Goal: Task Accomplishment & Management: Complete application form

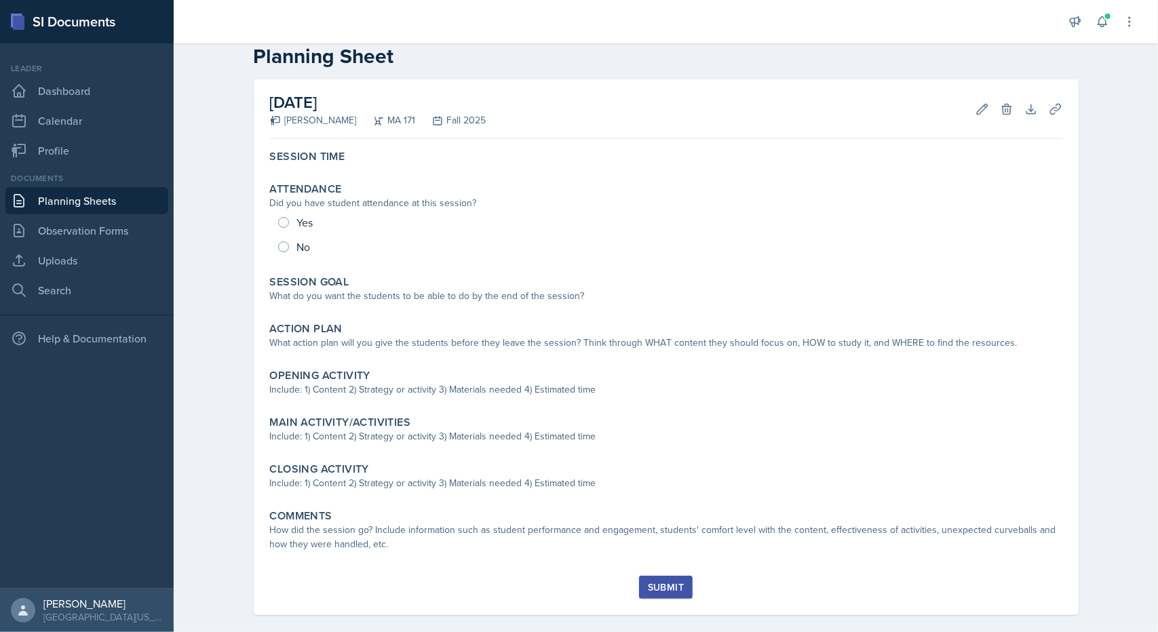
scroll to position [42, 0]
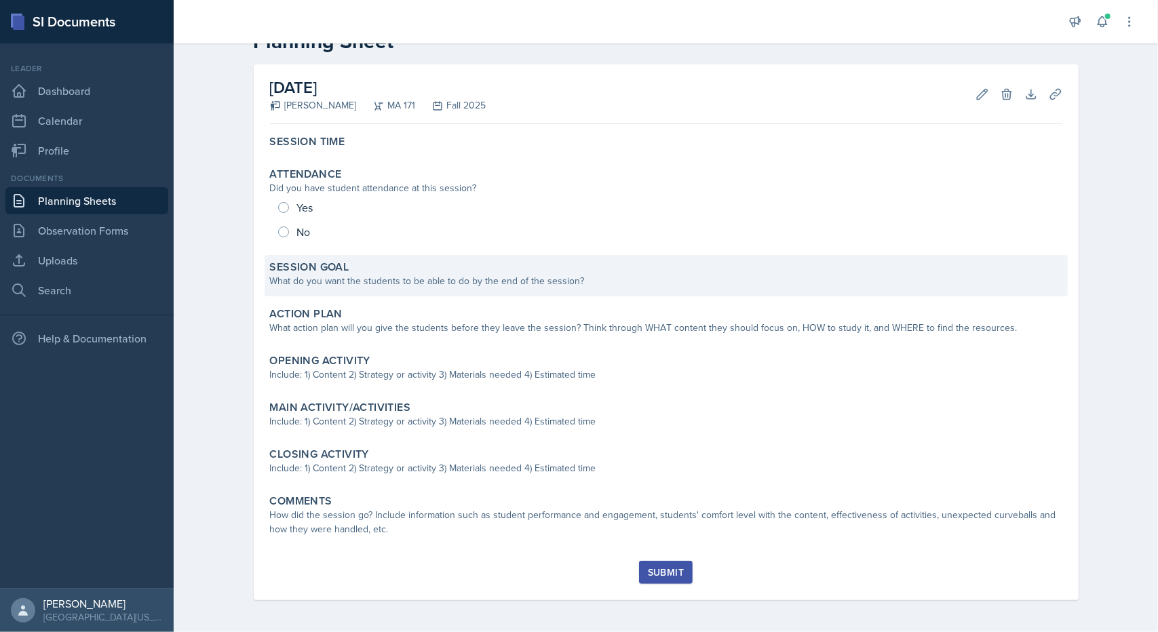
click at [318, 278] on div "What do you want the students to be able to do by the end of the session?" at bounding box center [666, 281] width 793 height 14
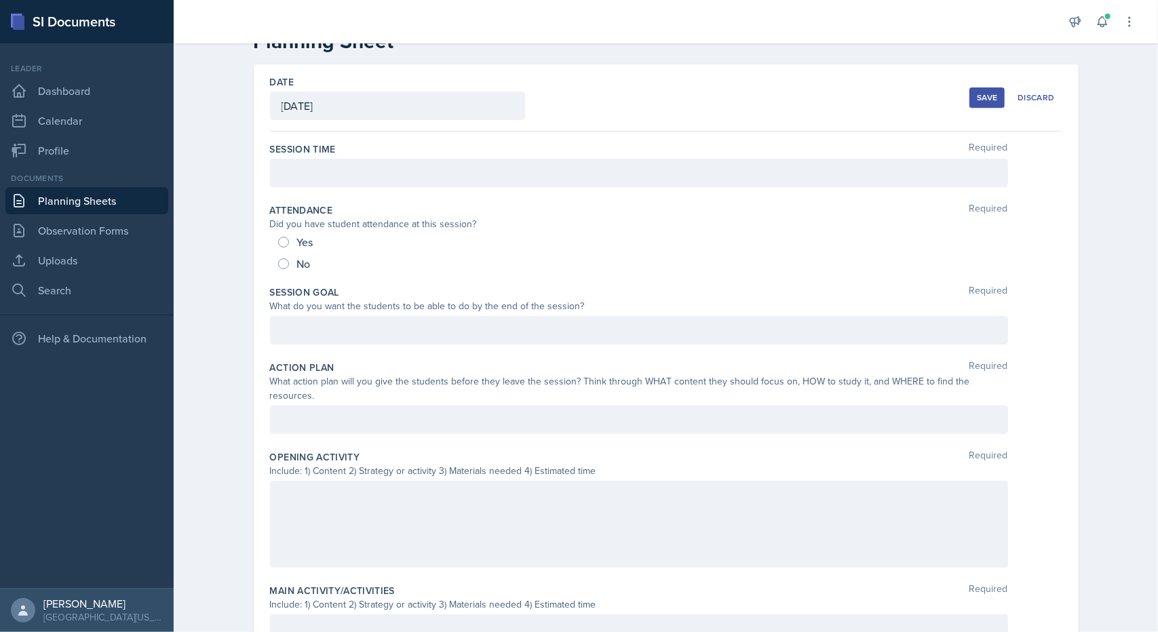
click at [79, 200] on link "Planning Sheets" at bounding box center [86, 200] width 163 height 27
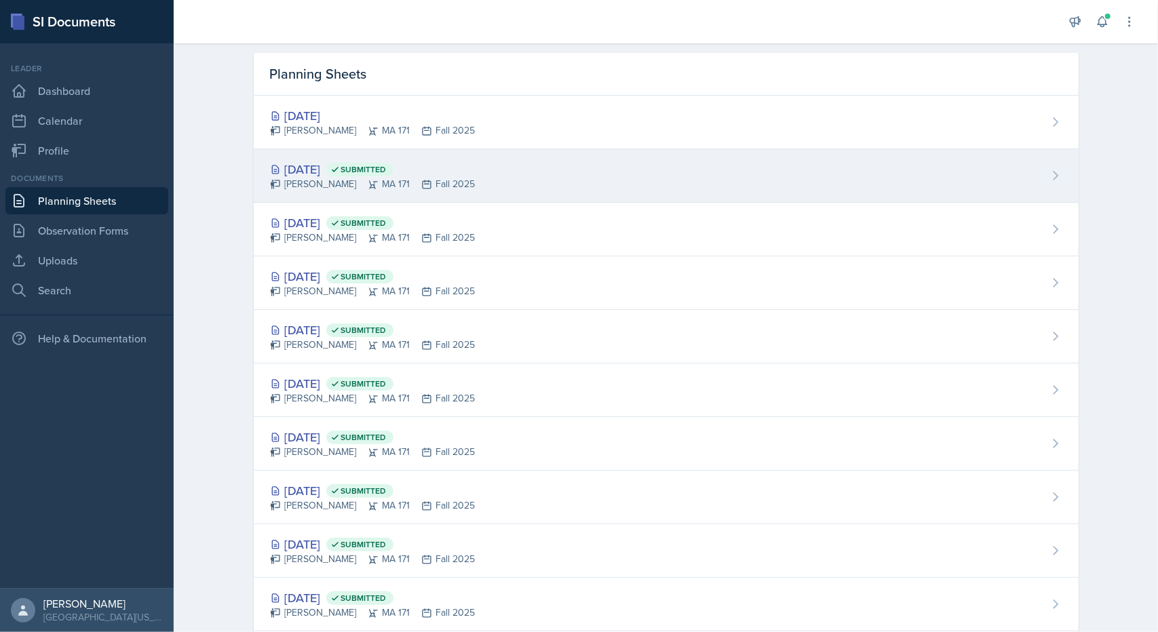
click at [305, 162] on div "[DATE] Submitted" at bounding box center [373, 169] width 206 height 18
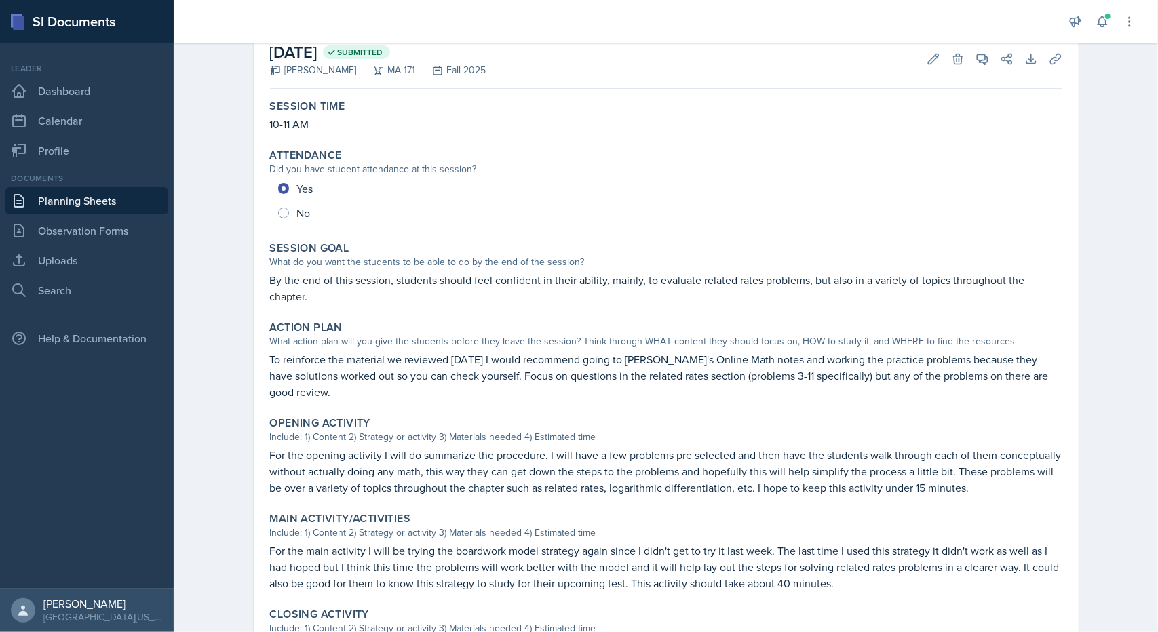
scroll to position [81, 0]
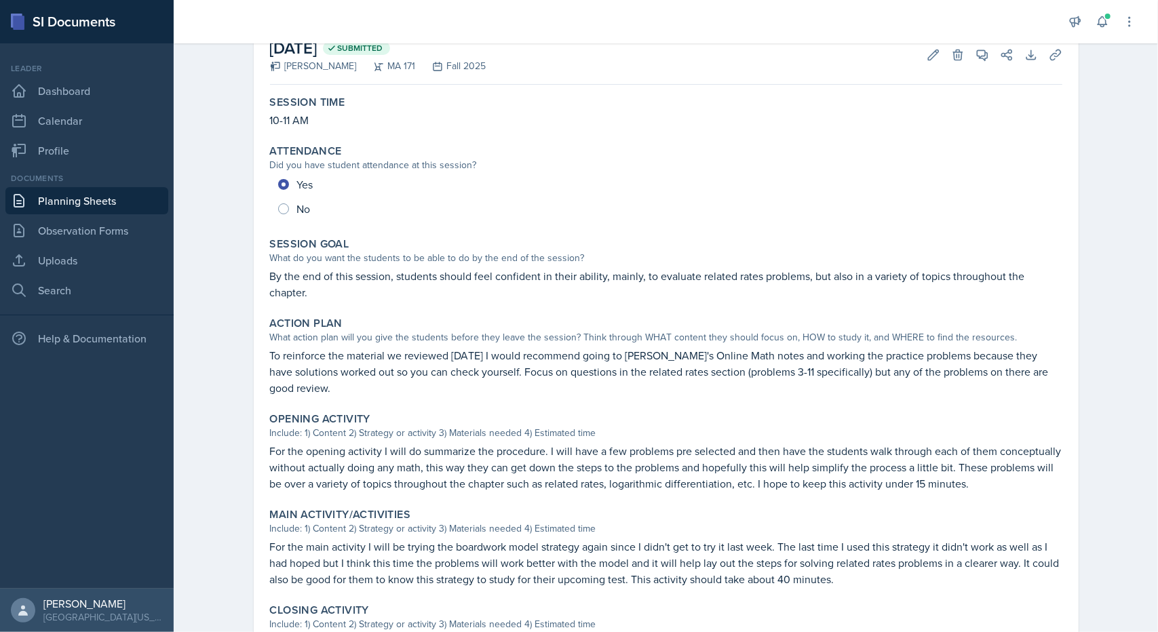
click at [270, 274] on p "By the end of this session, students should feel confident in their ability, ma…" at bounding box center [666, 284] width 793 height 33
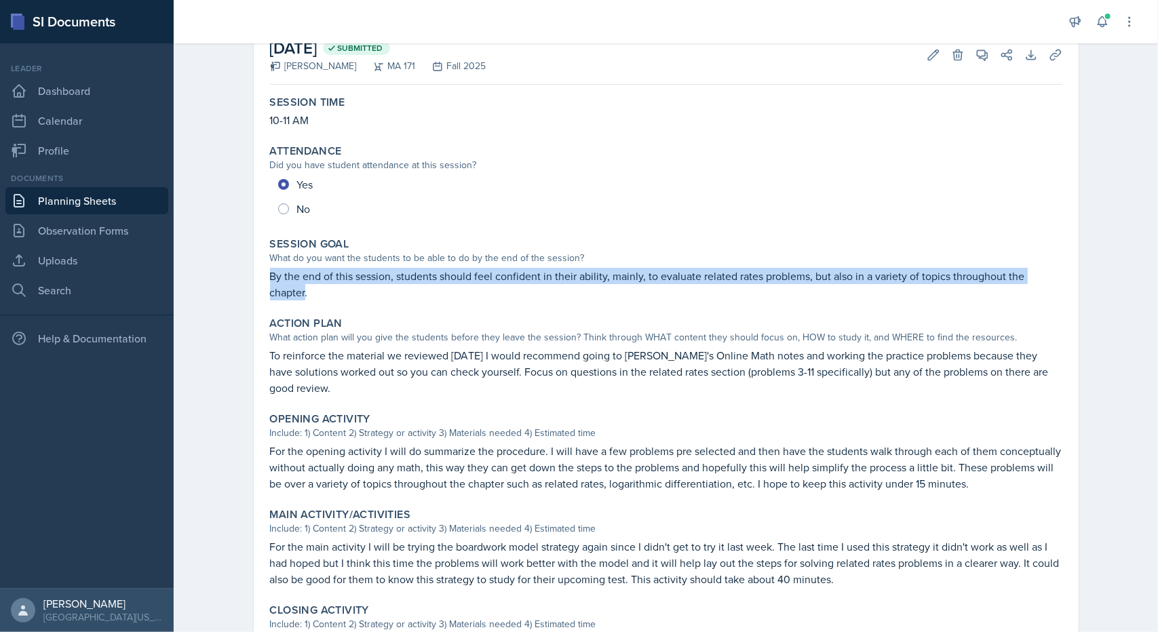
drag, startPoint x: 264, startPoint y: 274, endPoint x: 299, endPoint y: 290, distance: 38.6
click at [299, 290] on div "Session Goal What do you want the students to be able to do by the end of the s…" at bounding box center [666, 269] width 803 height 74
copy p "By the end of this session, students should feel confident in their ability, ma…"
click at [66, 192] on link "Planning Sheets" at bounding box center [86, 200] width 163 height 27
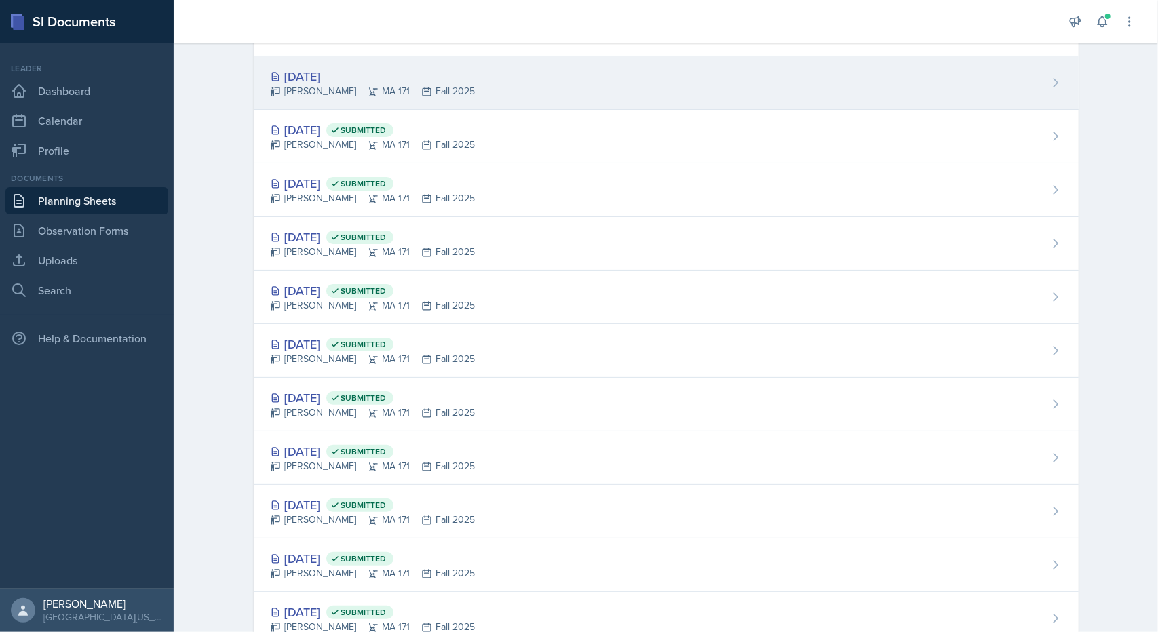
click at [316, 86] on div "[PERSON_NAME] MA 171 Fall 2025" at bounding box center [373, 91] width 206 height 14
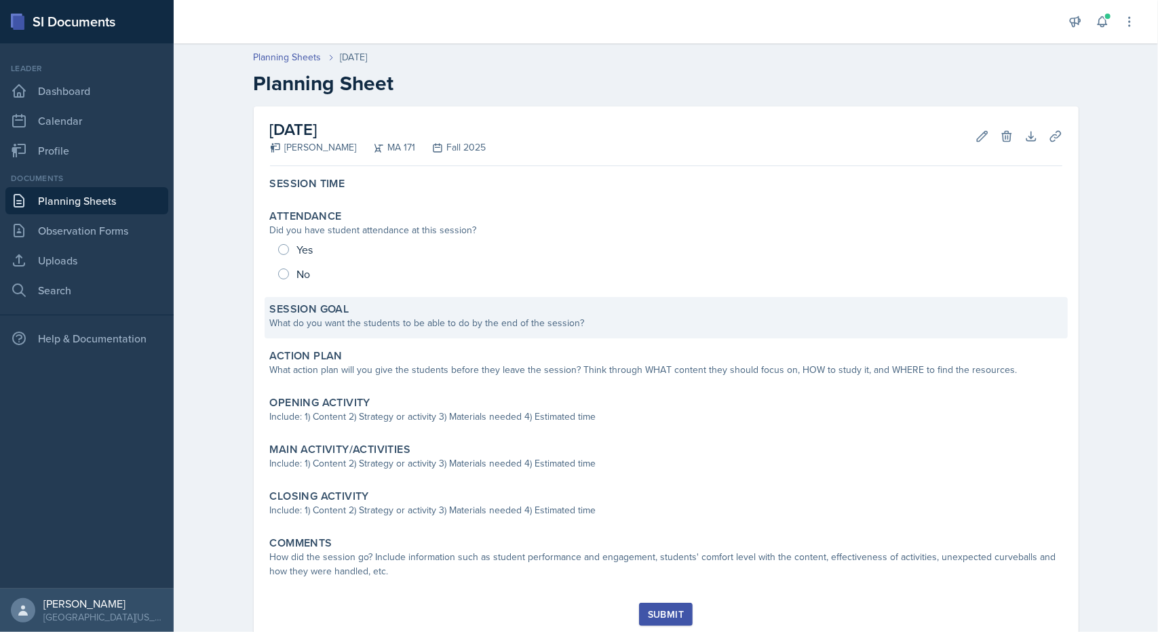
click at [435, 322] on div "What do you want the students to be able to do by the end of the session?" at bounding box center [666, 323] width 793 height 14
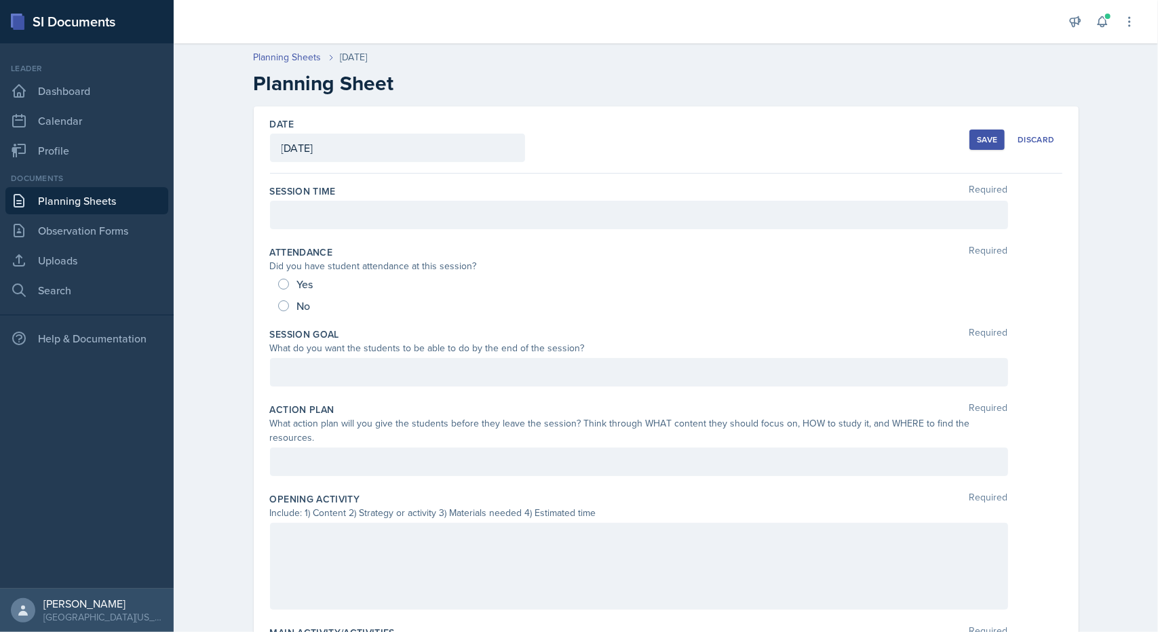
click at [403, 386] on div "Session Goal Required What do you want the students to be able to do by the end…" at bounding box center [666, 359] width 793 height 75
click at [398, 380] on div at bounding box center [639, 372] width 738 height 28
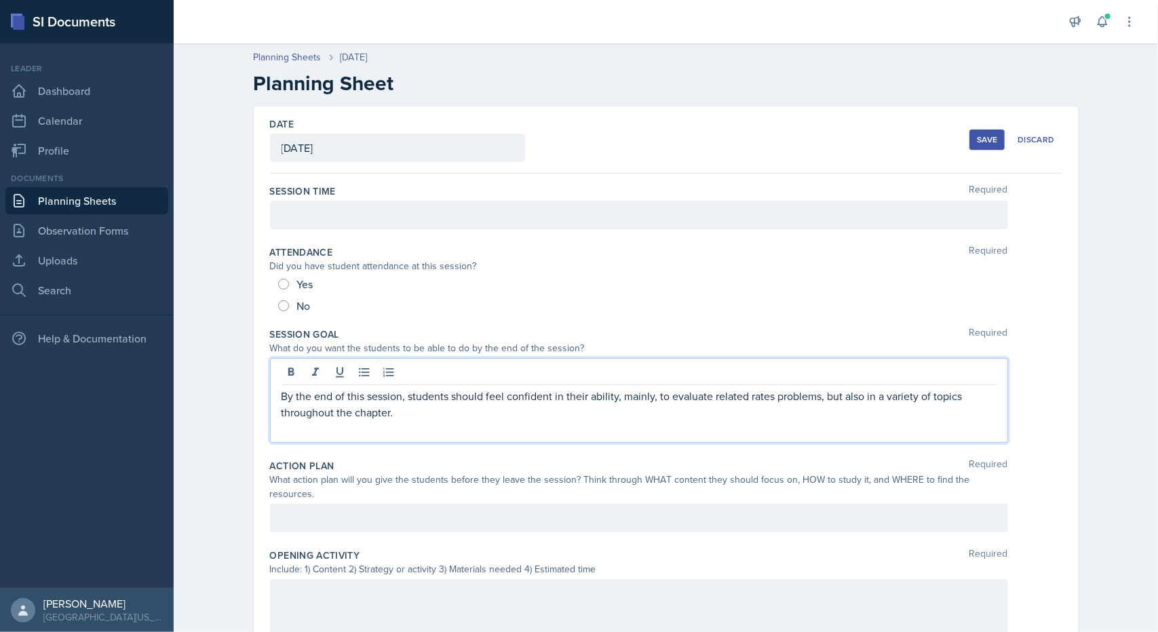
click at [365, 225] on div at bounding box center [639, 215] width 738 height 28
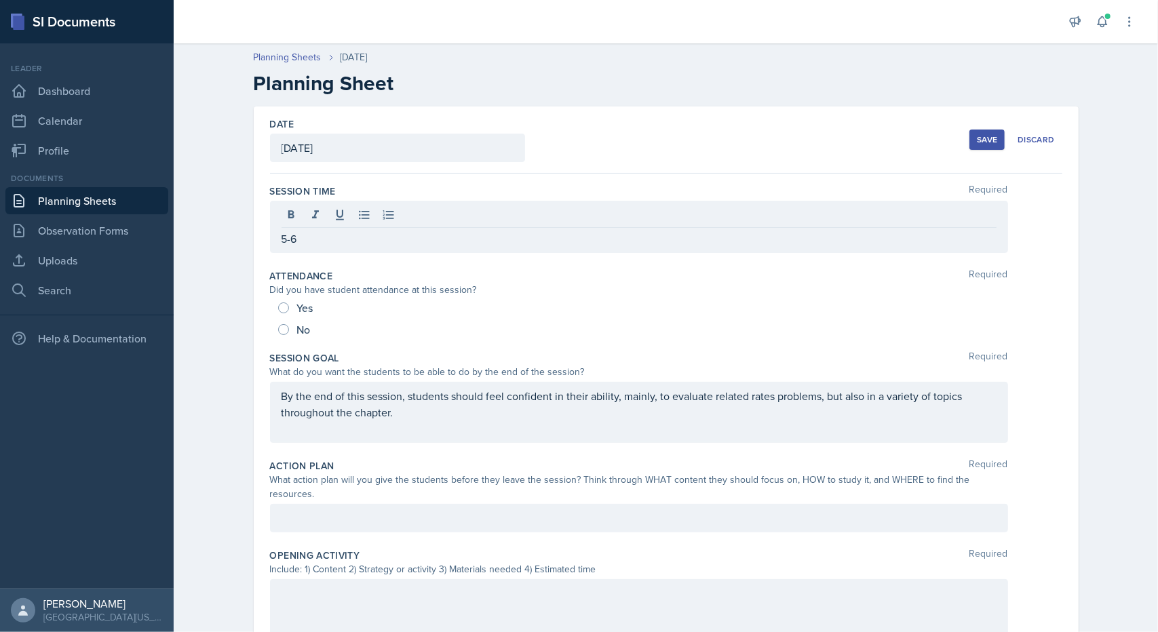
click at [356, 233] on p "5-6" at bounding box center [639, 239] width 715 height 16
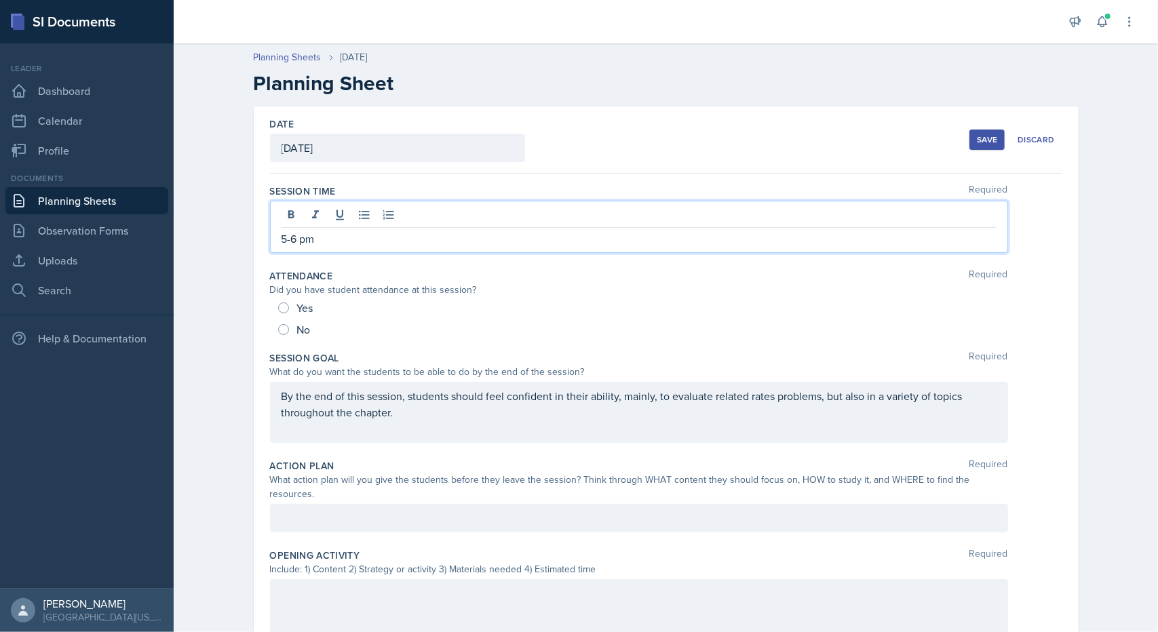
click at [394, 412] on p "By the end of this session, students should feel confident in their ability, ma…" at bounding box center [639, 404] width 715 height 33
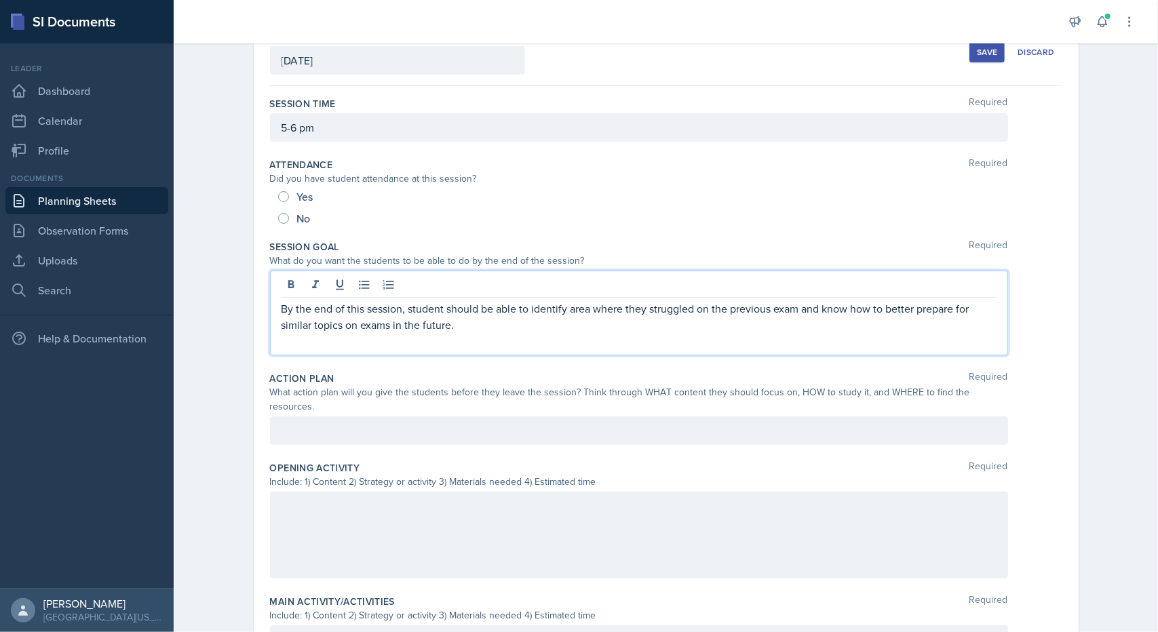
scroll to position [88, 0]
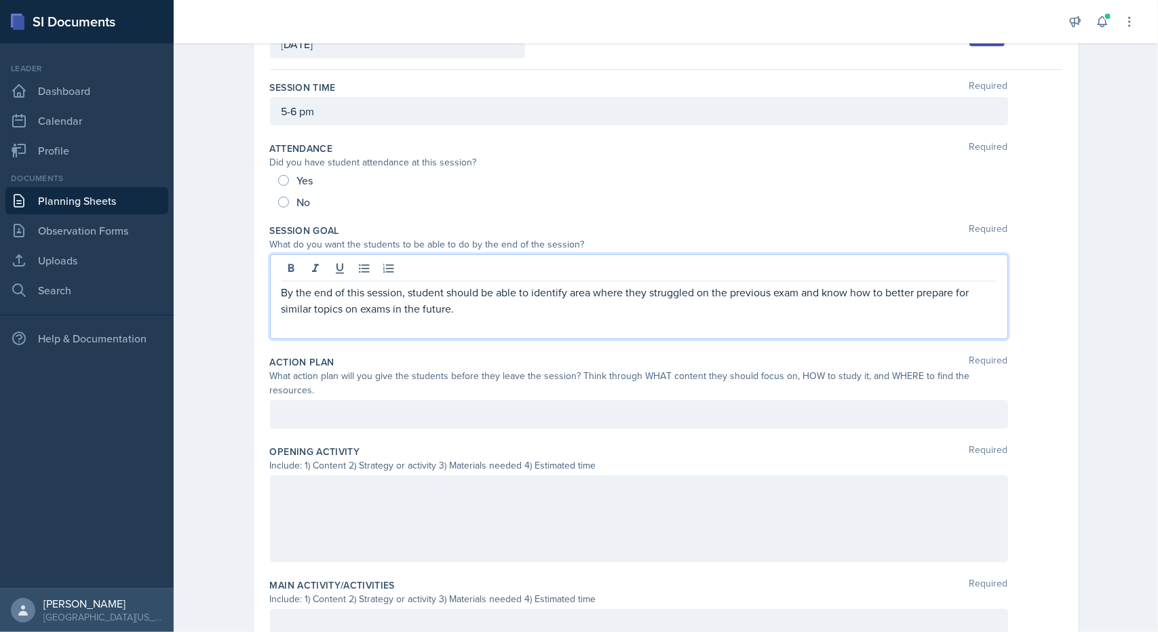
click at [394, 412] on p at bounding box center [639, 414] width 715 height 16
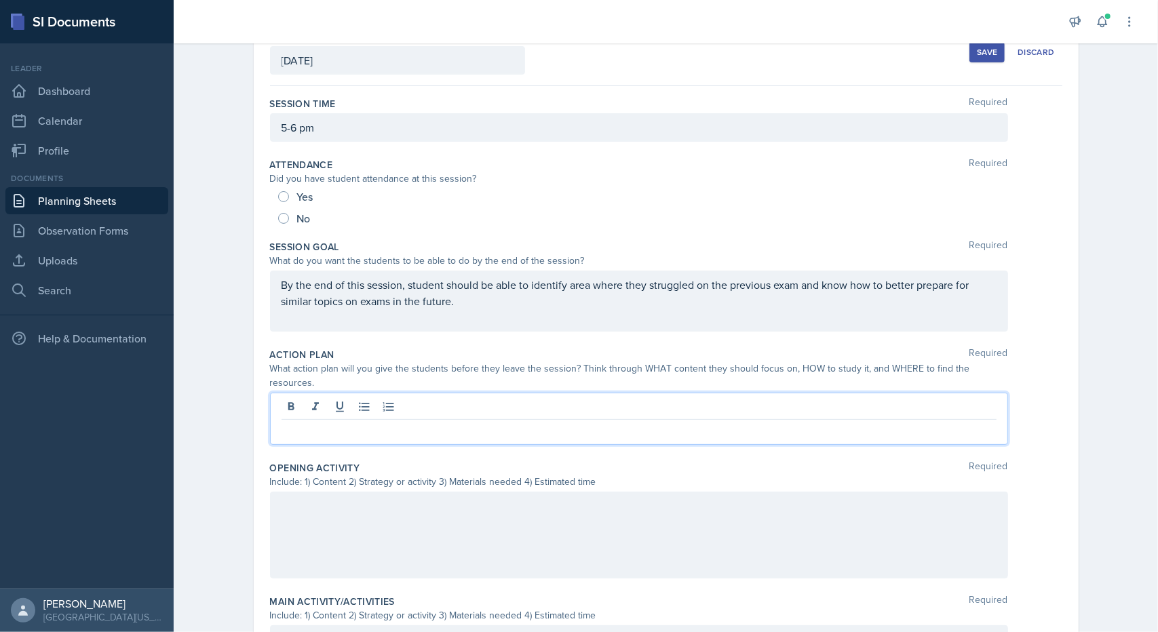
click at [990, 52] on div "Save" at bounding box center [987, 52] width 20 height 11
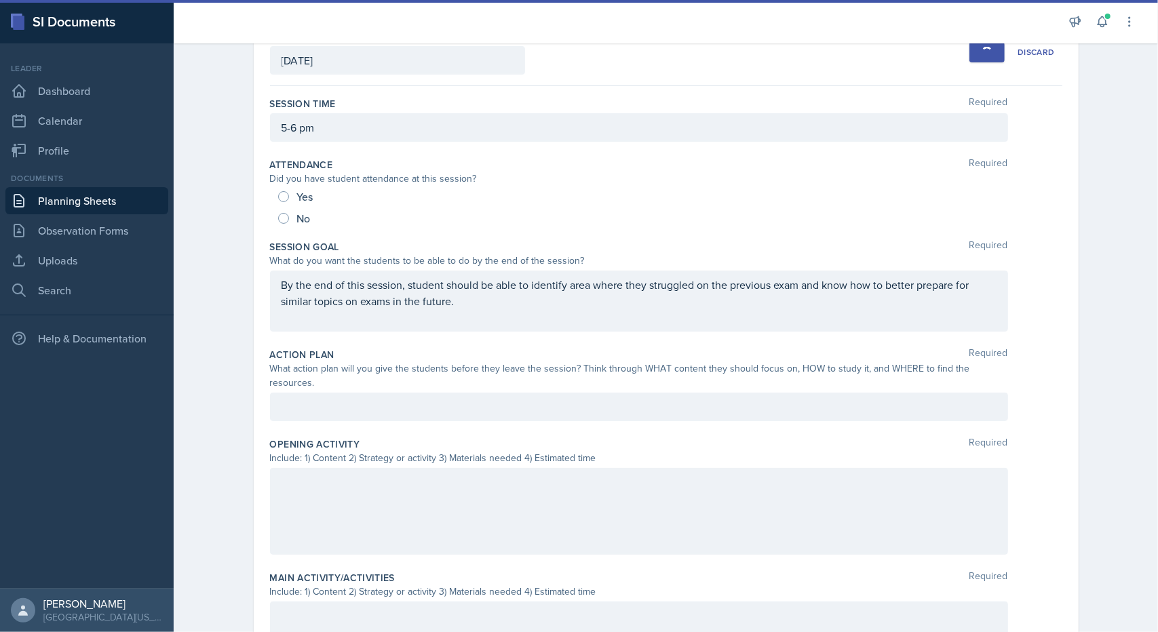
scroll to position [92, 0]
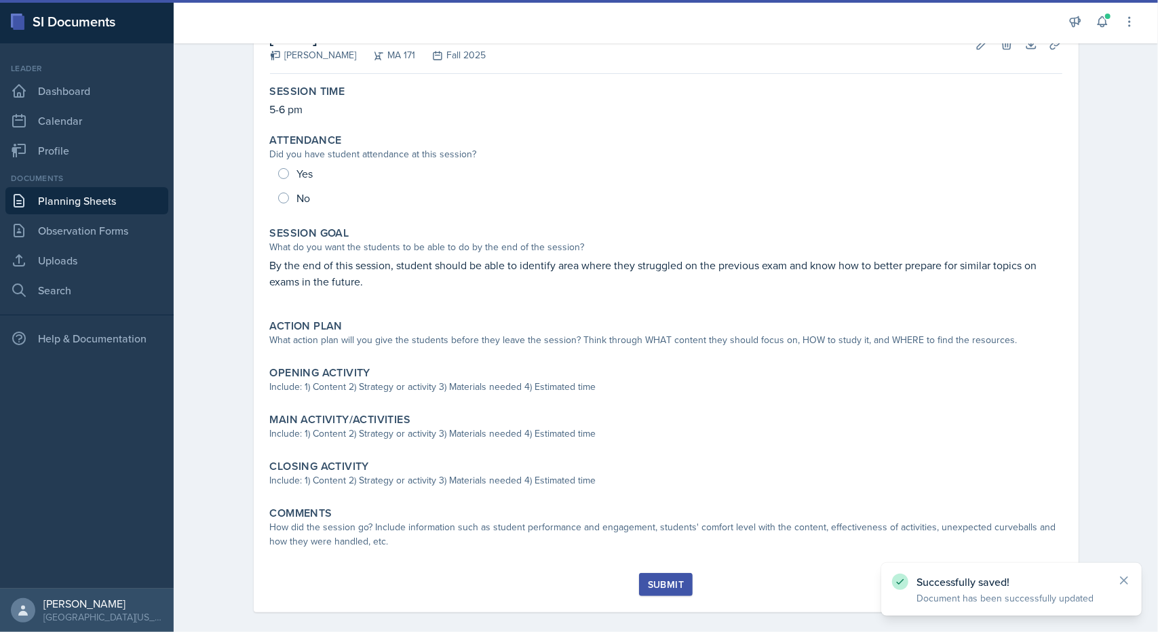
click at [109, 202] on link "Planning Sheets" at bounding box center [86, 200] width 163 height 27
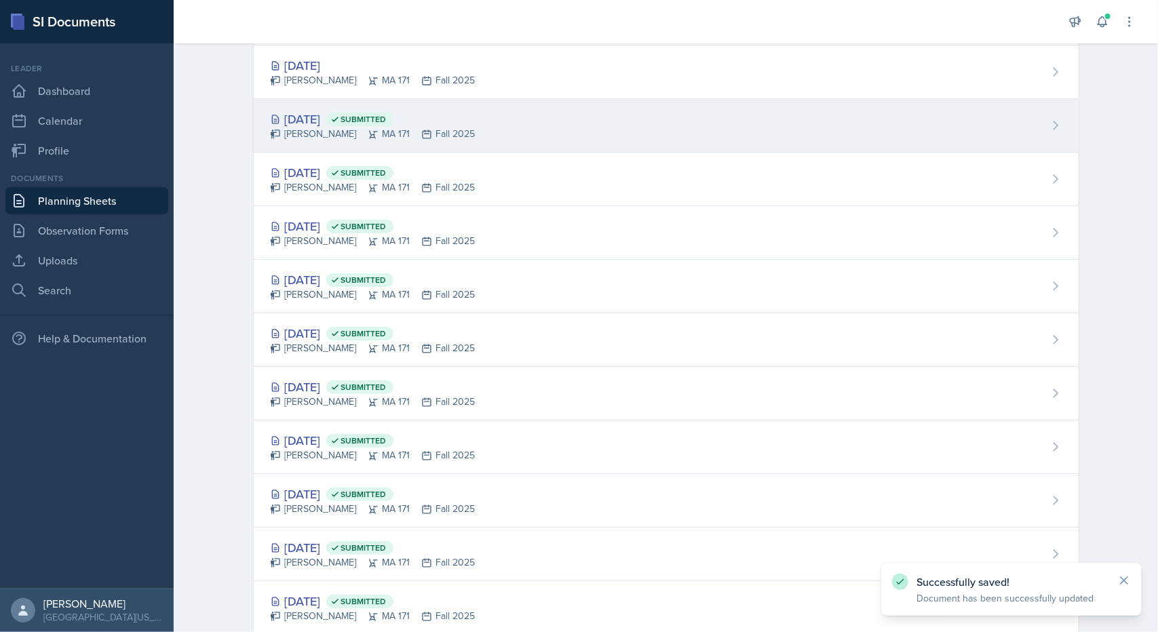
click at [313, 120] on div "[DATE] Submitted" at bounding box center [373, 119] width 206 height 18
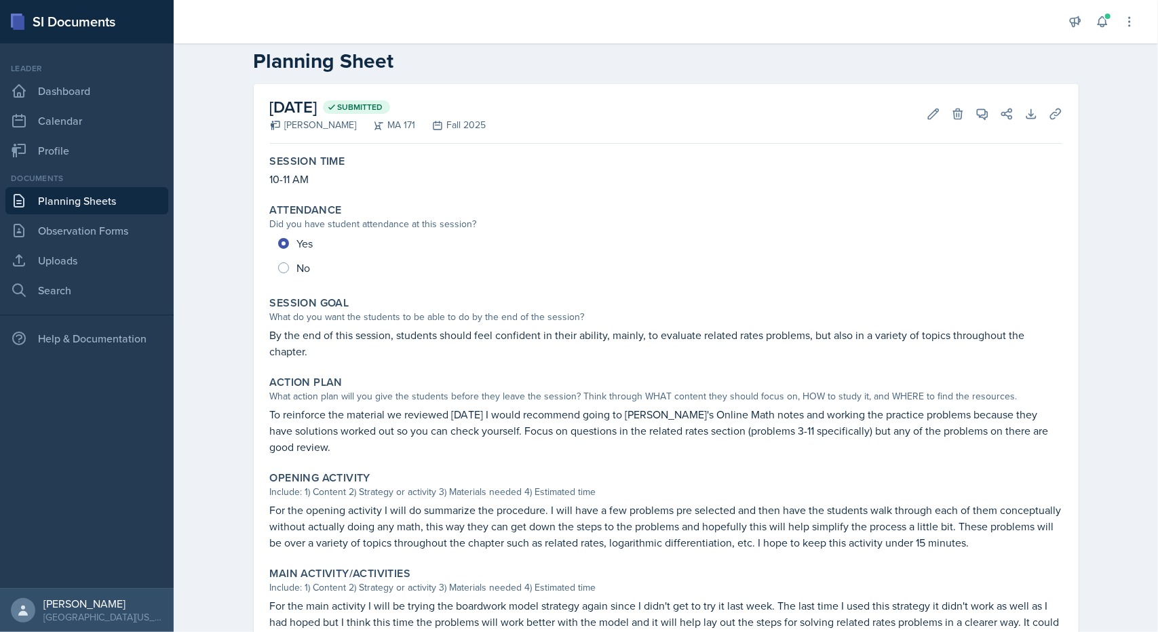
scroll to position [31, 0]
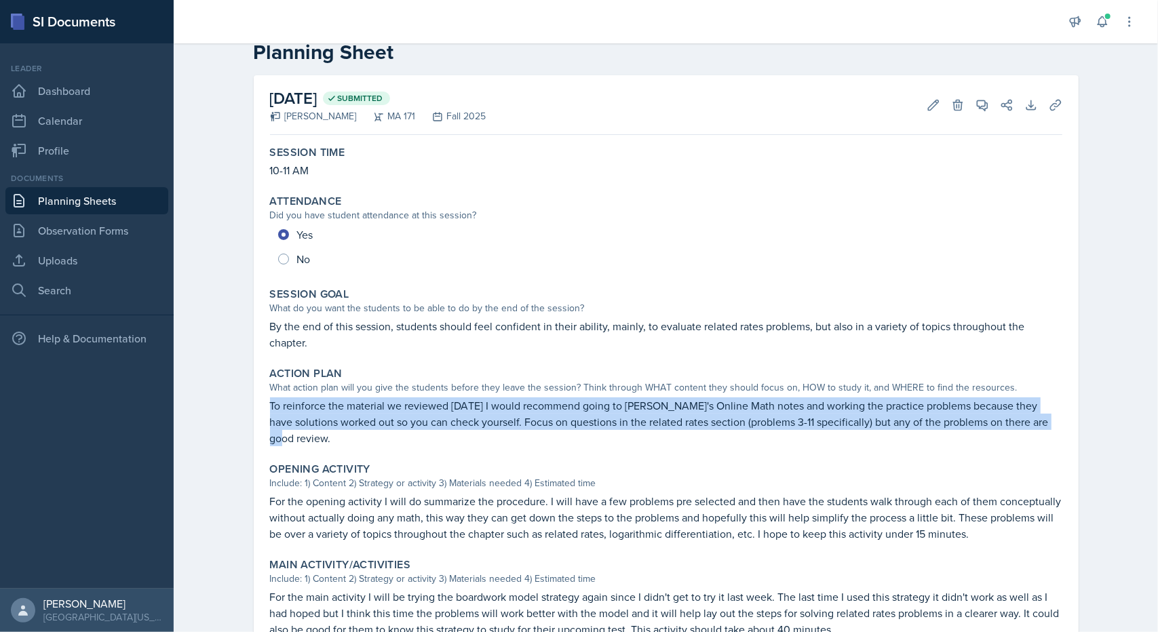
drag, startPoint x: 1038, startPoint y: 423, endPoint x: 240, endPoint y: 404, distance: 798.2
click at [240, 404] on div "[DATE] Submitted [PERSON_NAME] MA 171 Fall 2025 Edit Delete View Comments Comme…" at bounding box center [666, 486] width 869 height 822
copy p "To reinforce the material we reviewed [DATE] I would recommend going to [PERSON…"
click at [59, 204] on link "Planning Sheets" at bounding box center [86, 200] width 163 height 27
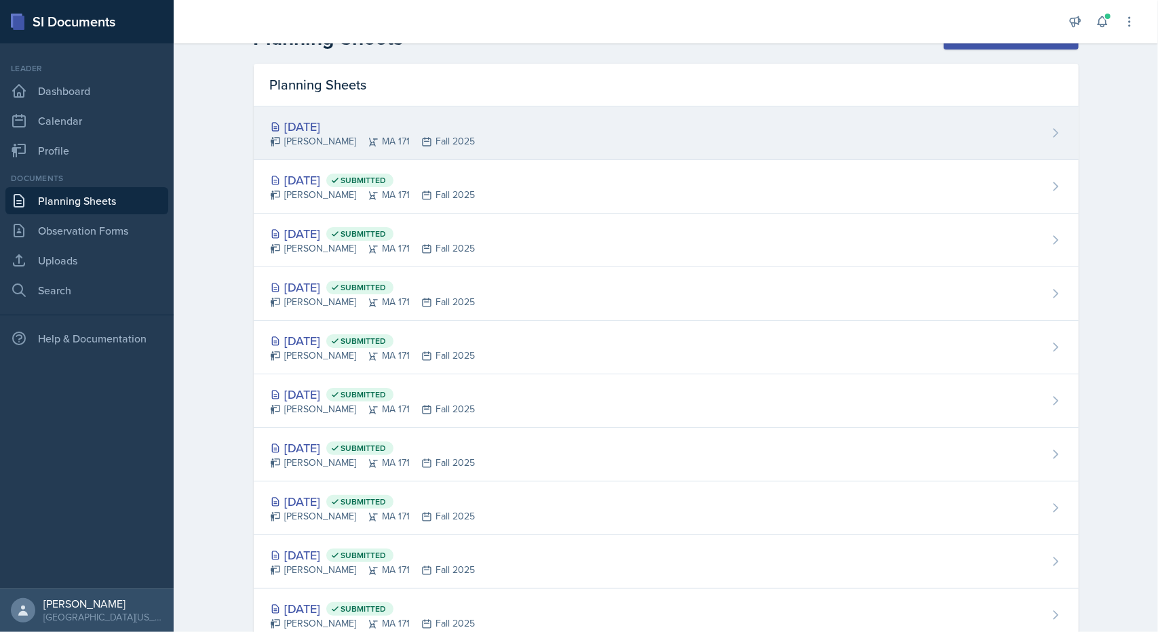
click at [305, 137] on div "[PERSON_NAME] MA 171 Fall 2025" at bounding box center [373, 141] width 206 height 14
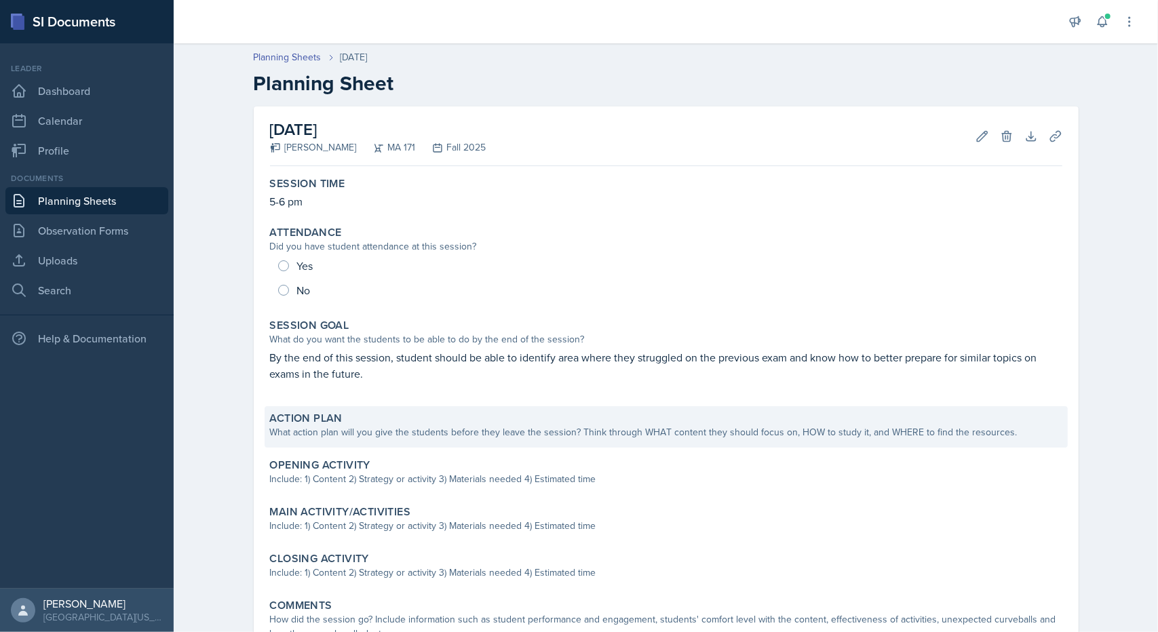
click at [399, 412] on div "Action Plan" at bounding box center [666, 419] width 793 height 14
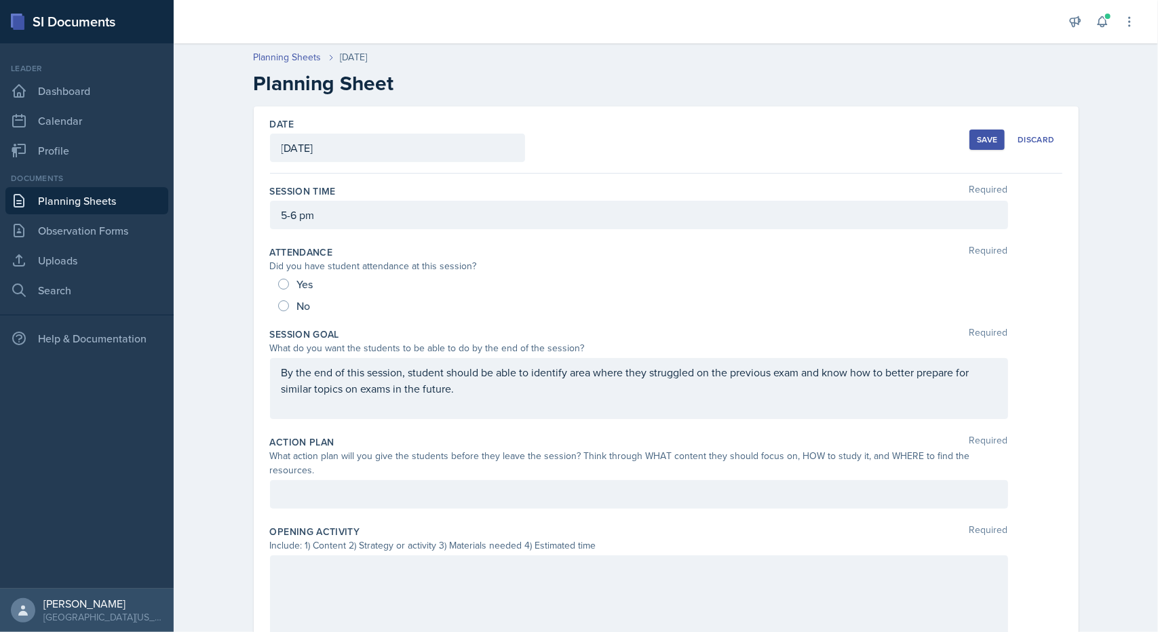
click at [350, 480] on div at bounding box center [639, 494] width 738 height 28
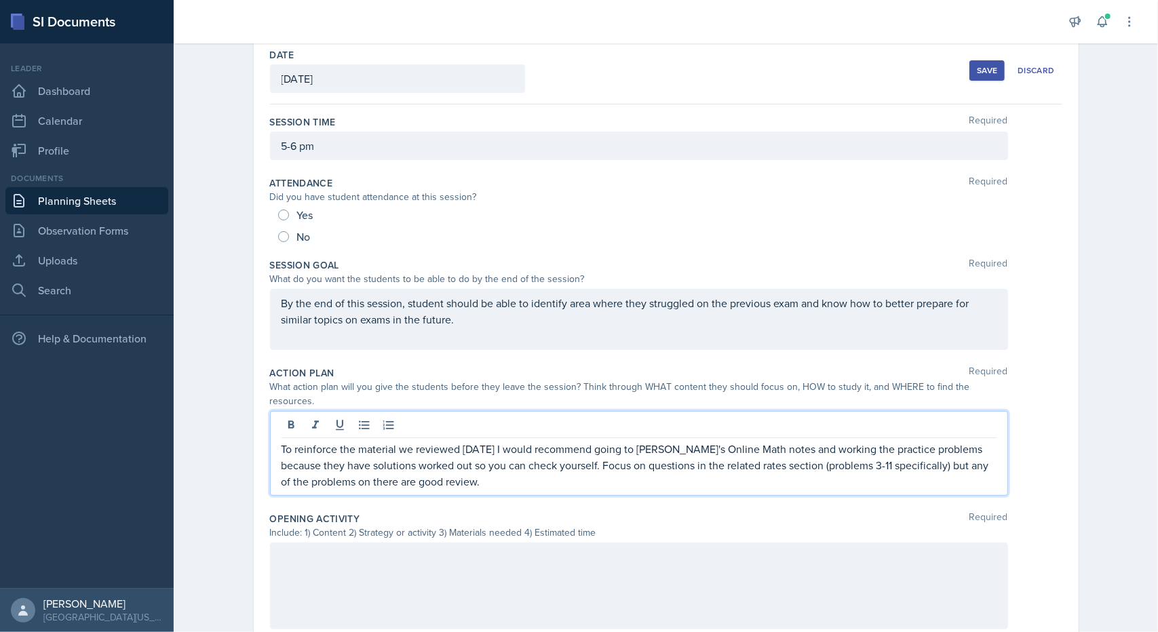
scroll to position [75, 0]
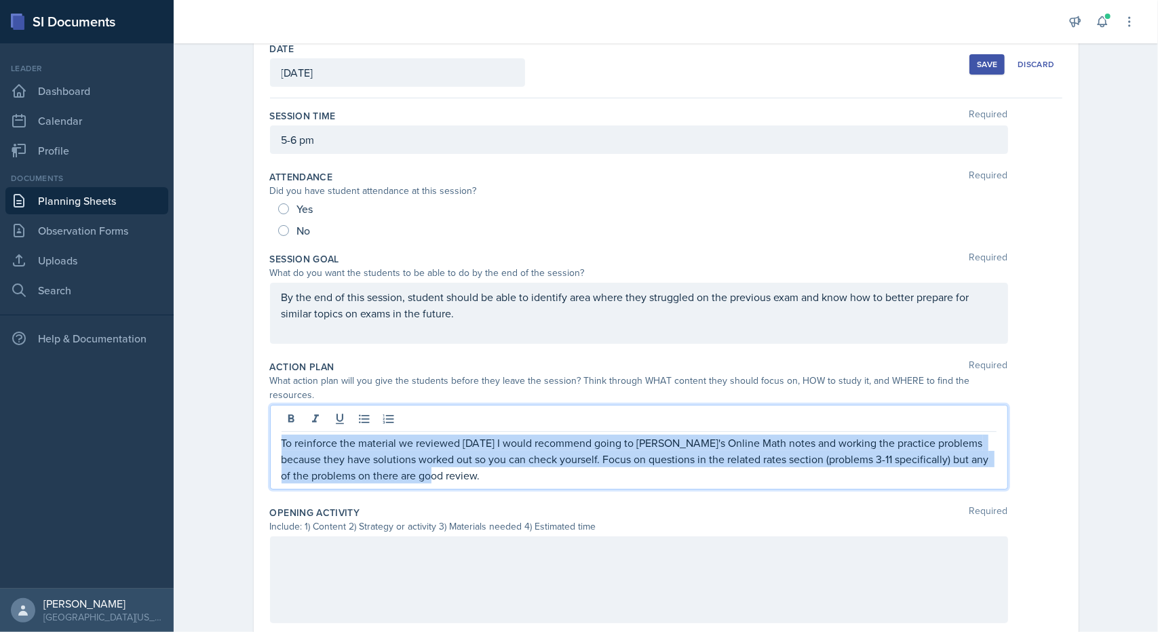
drag, startPoint x: 277, startPoint y: 428, endPoint x: 540, endPoint y: 525, distance: 280.4
click at [540, 525] on div "Session Time Required 5-6 pm Attendance Required Did you have student attendanc…" at bounding box center [666, 563] width 793 height 930
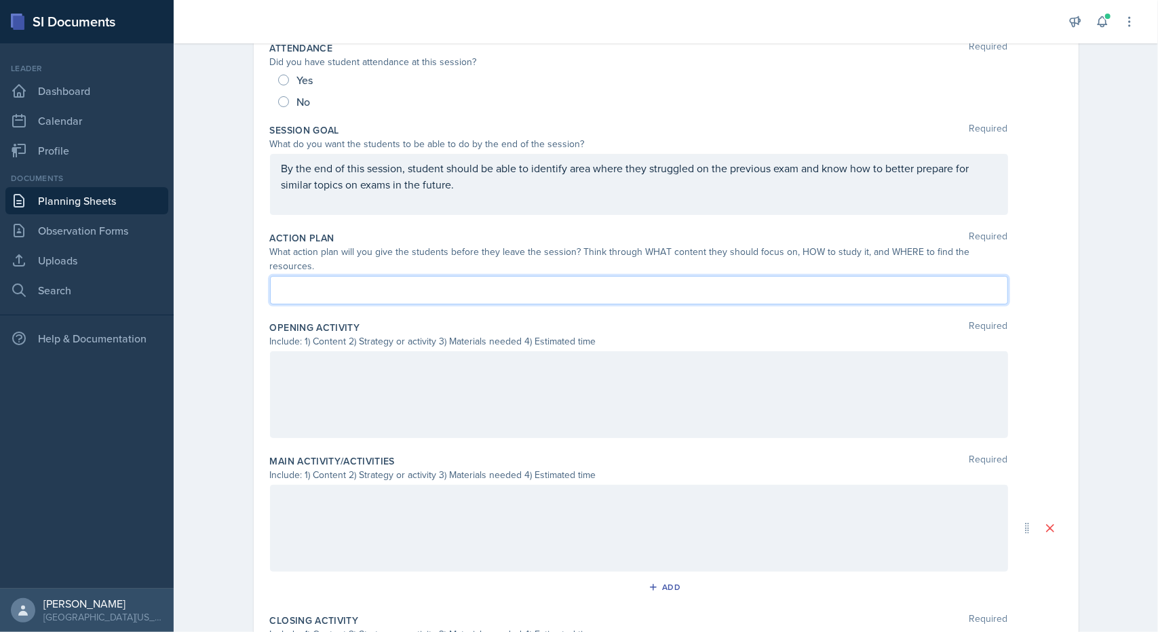
scroll to position [216, 0]
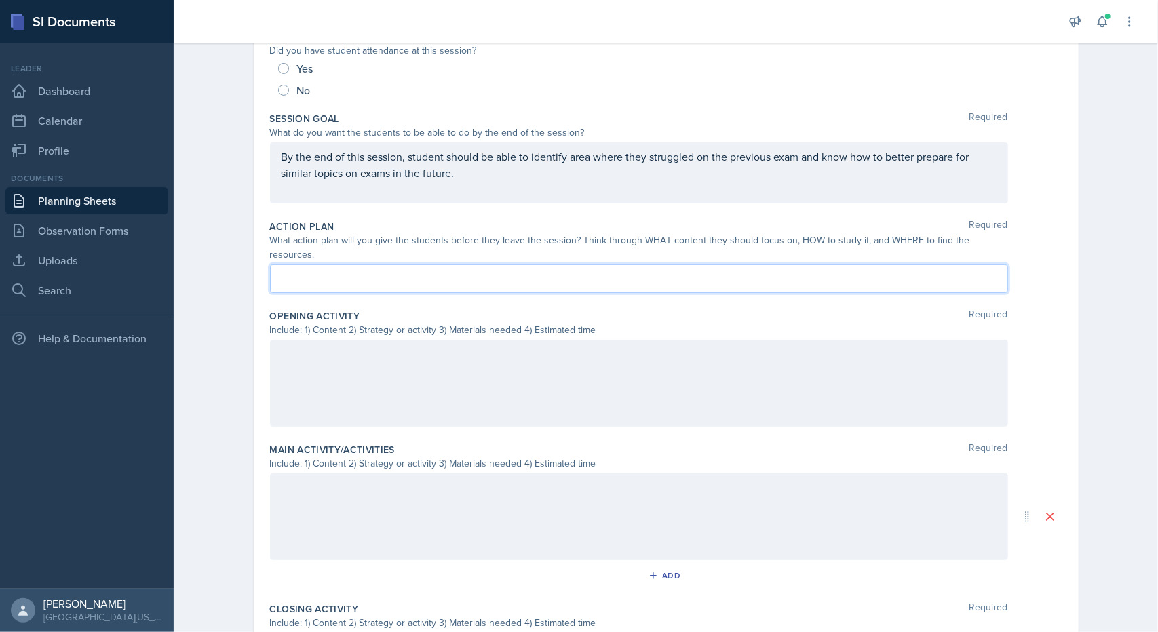
click at [475, 364] on div at bounding box center [639, 383] width 738 height 87
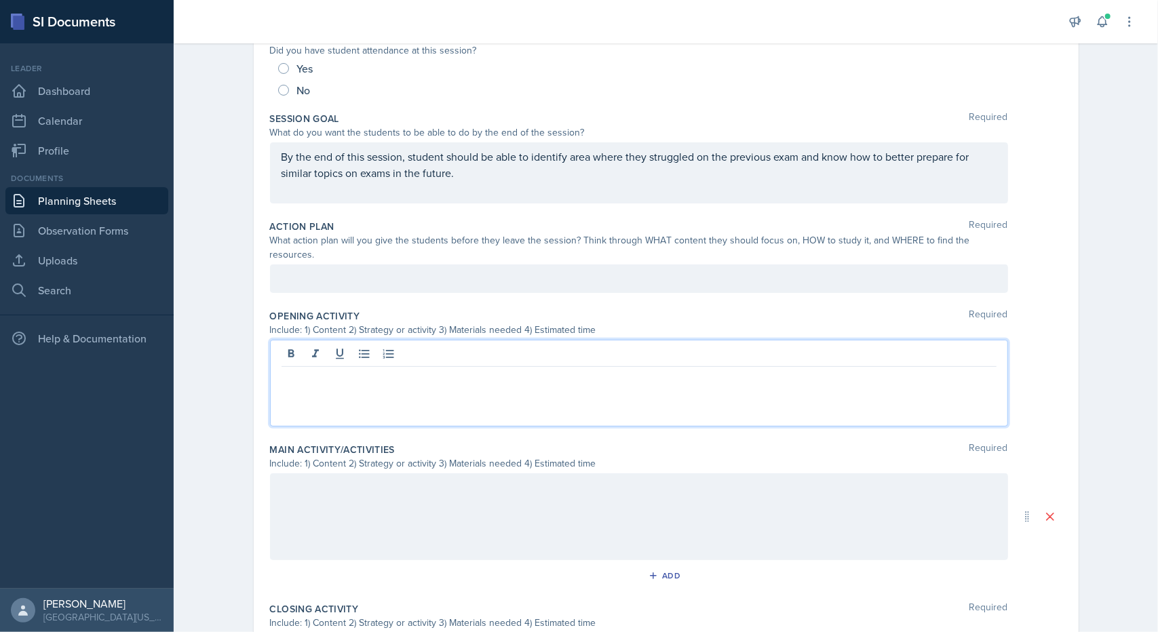
scroll to position [240, 0]
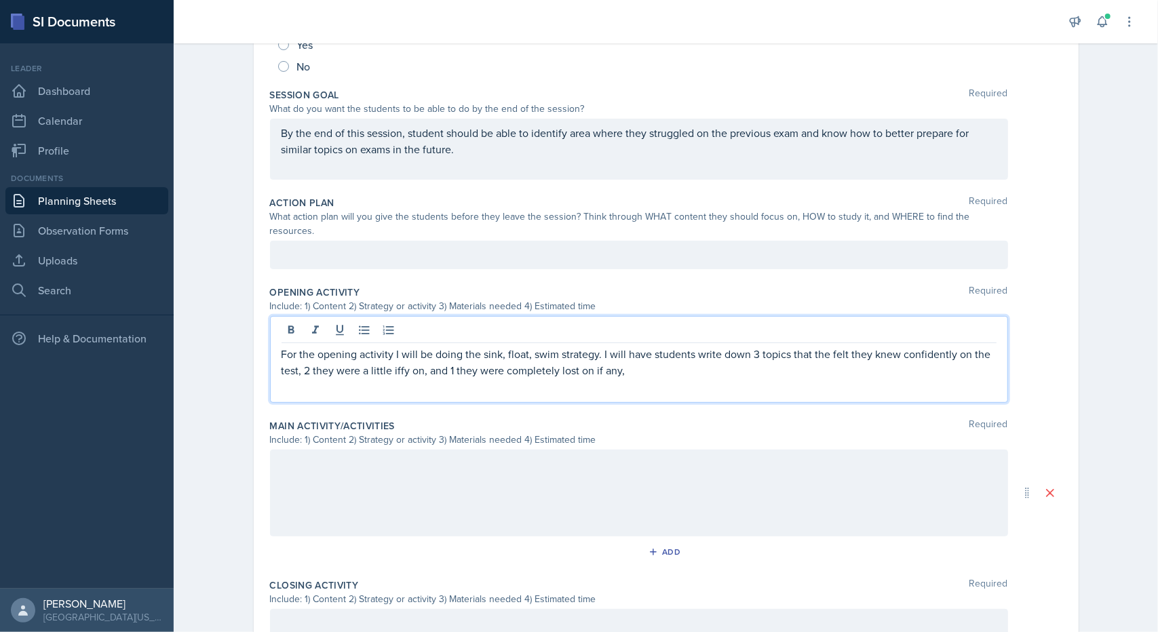
click at [649, 352] on p "For the opening activity I will be doing the sink, float, swim strategy. I will…" at bounding box center [639, 362] width 715 height 33
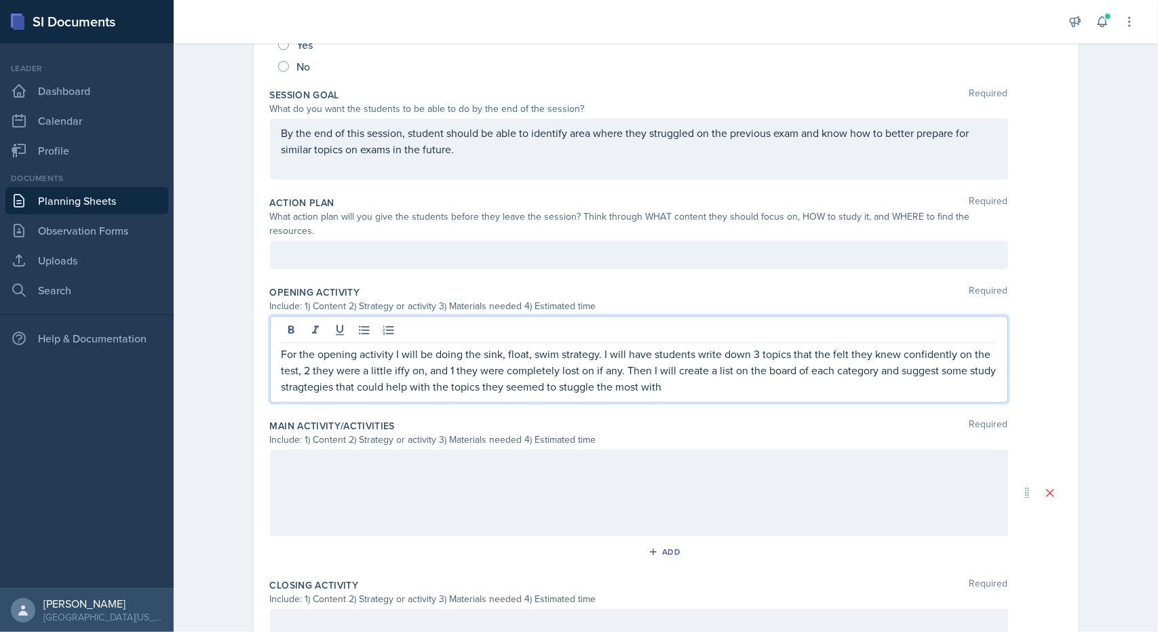
click at [562, 375] on p "For the opening activity I will be doing the sink, float, swim strategy. I will…" at bounding box center [639, 370] width 715 height 49
click at [318, 370] on p "For the opening activity I will be doing the sink, float, swim strategy. I will…" at bounding box center [639, 370] width 715 height 49
click at [360, 485] on div at bounding box center [639, 493] width 738 height 87
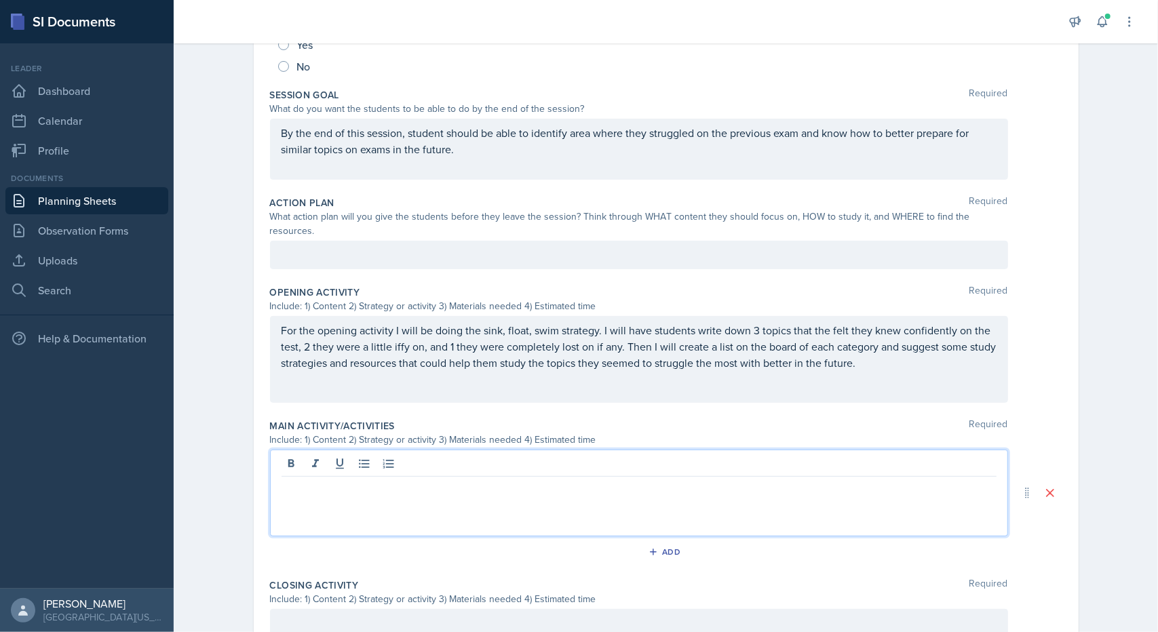
scroll to position [263, 0]
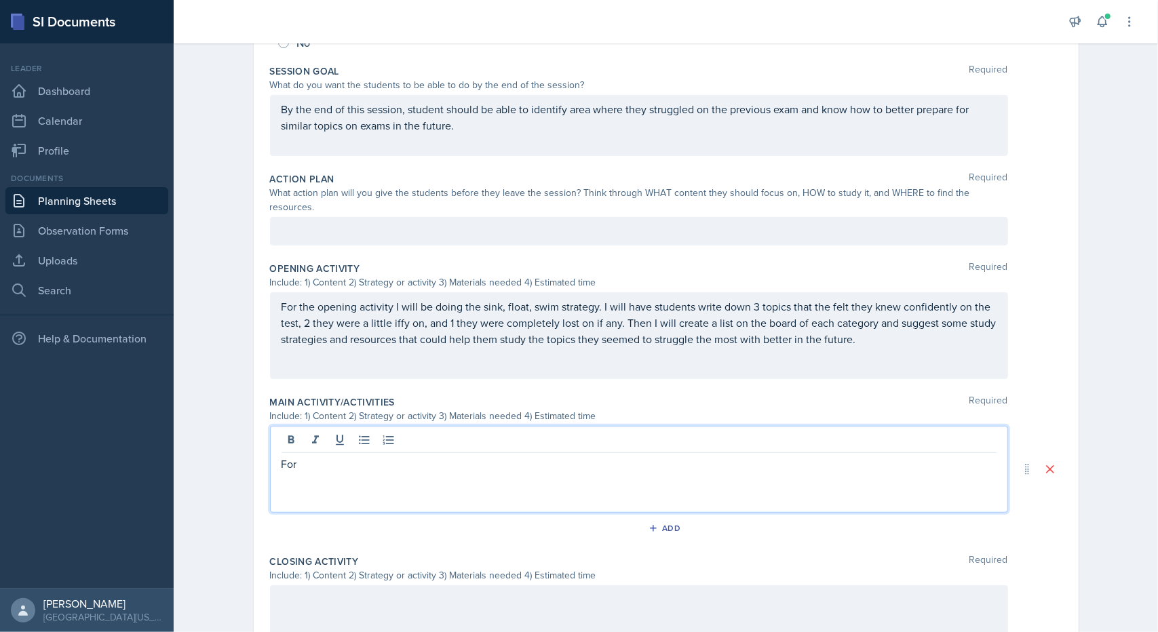
click at [866, 341] on div "For the opening activity I will be doing the sink, float, swim strategy. I will…" at bounding box center [639, 335] width 738 height 87
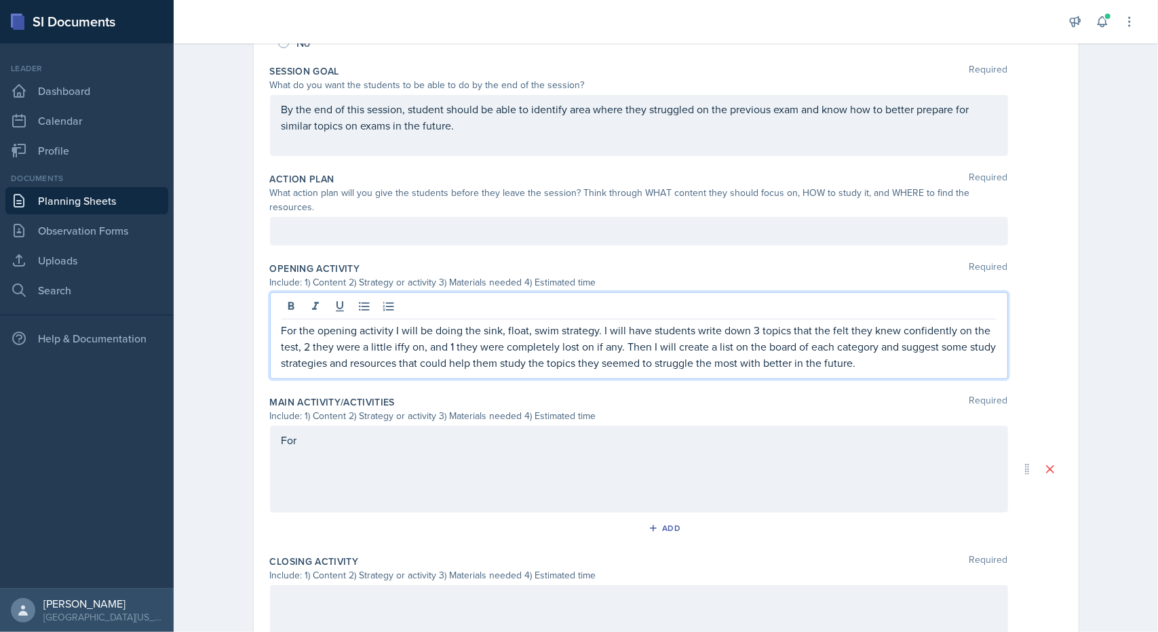
scroll to position [286, 0]
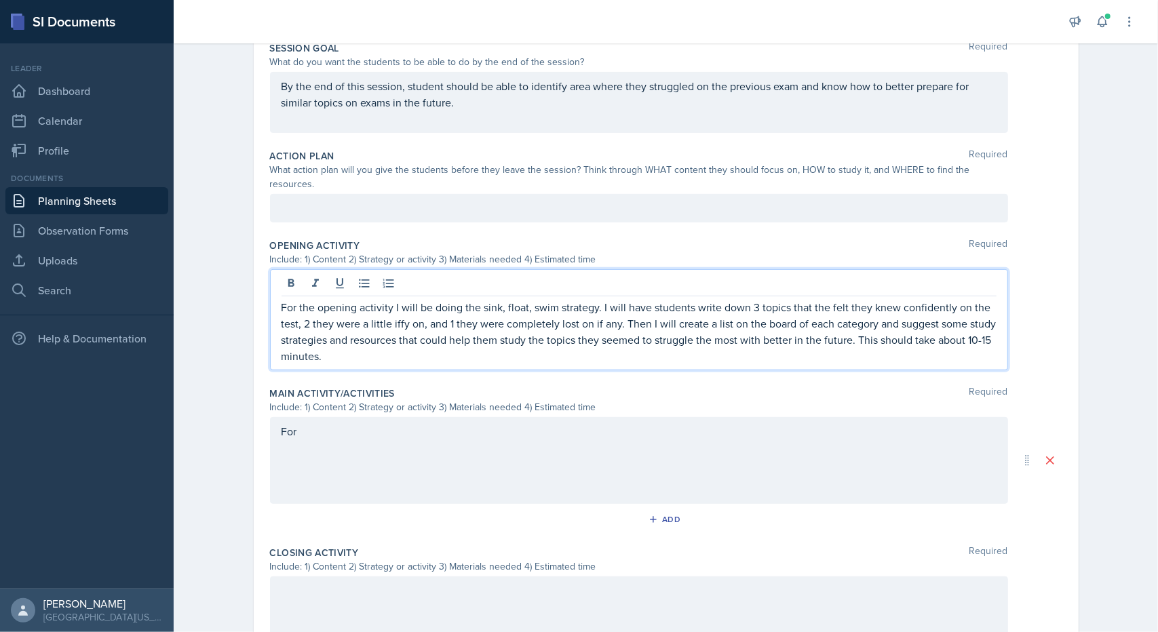
click at [778, 417] on div "For" at bounding box center [639, 460] width 738 height 87
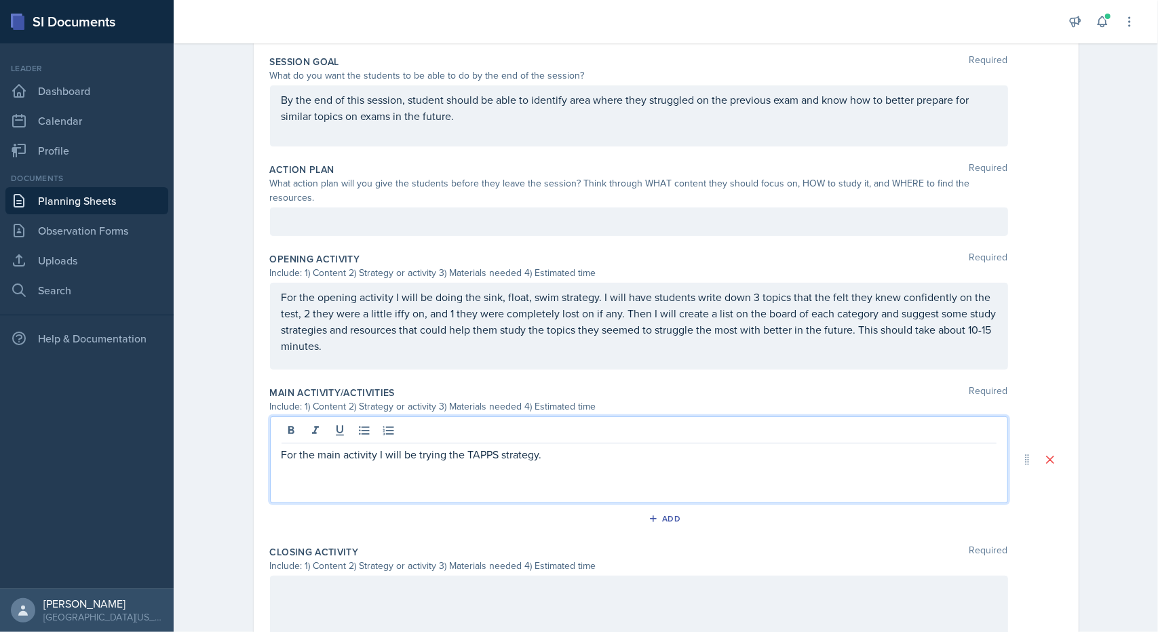
scroll to position [297, 0]
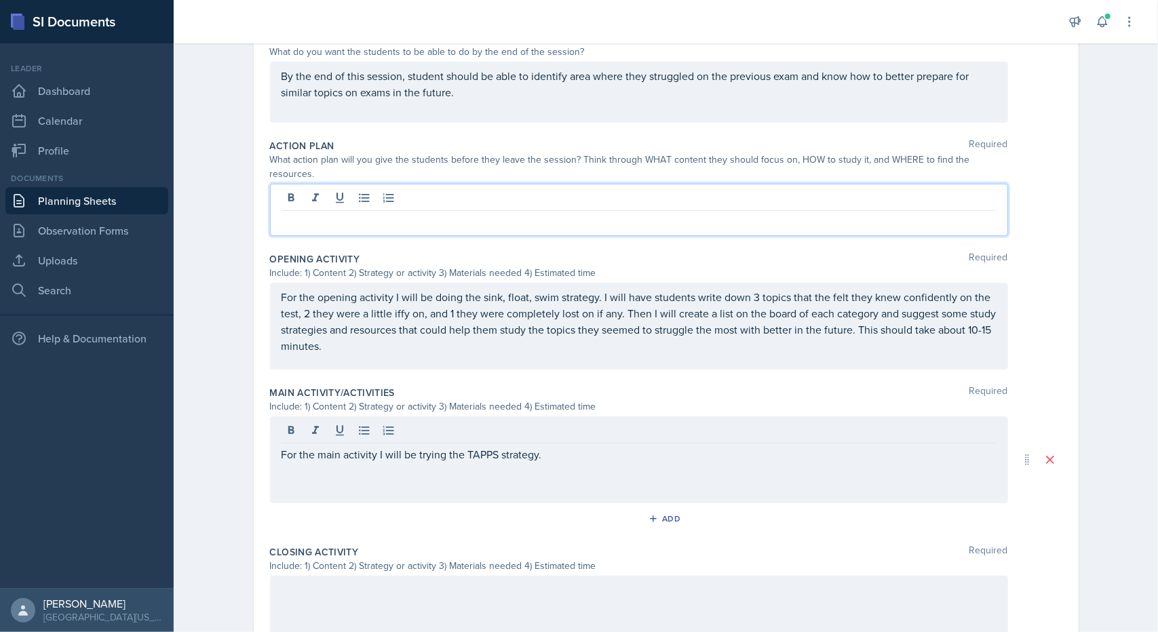
click at [365, 214] on p at bounding box center [639, 222] width 715 height 16
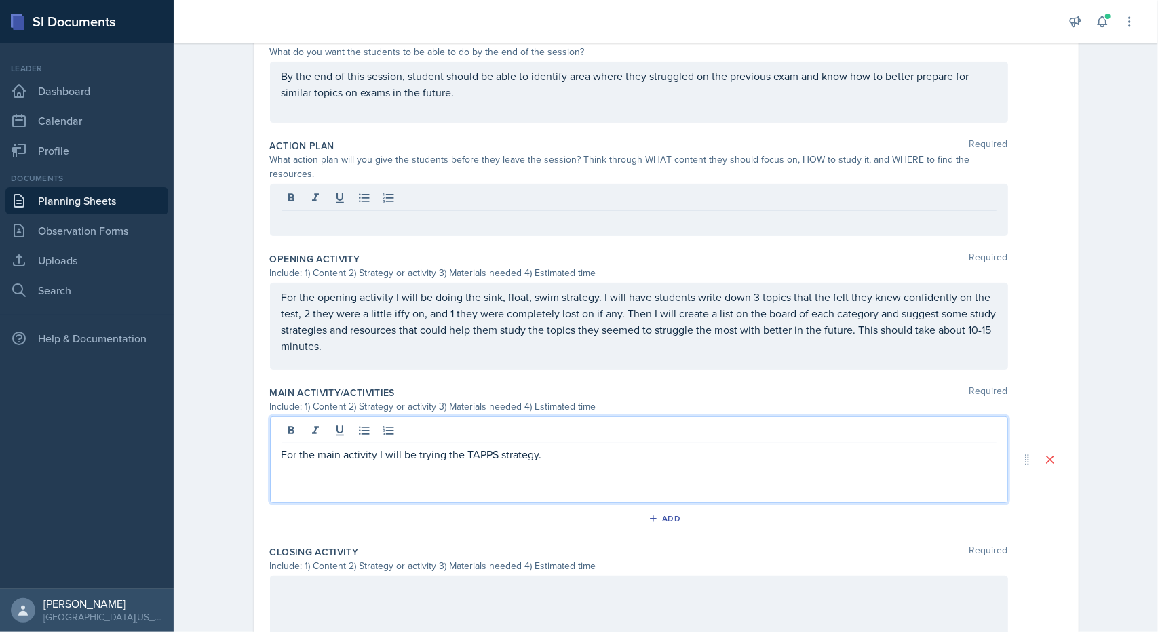
click at [552, 417] on div "For the main activity I will be trying the TAPPS strategy." at bounding box center [639, 460] width 738 height 87
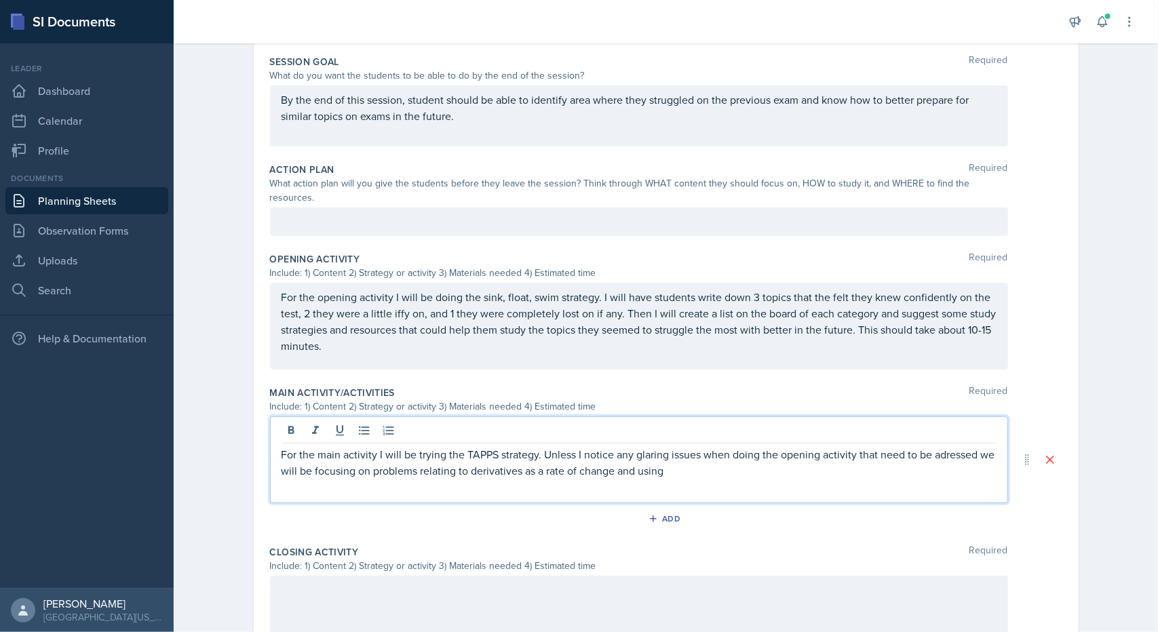
click at [936, 446] on p "For the main activity I will be trying the TAPPS strategy. Unless I notice any …" at bounding box center [639, 462] width 715 height 33
click at [692, 459] on p "For the main activity I will be trying the TAPPS strategy. Unless I notice any …" at bounding box center [639, 462] width 715 height 33
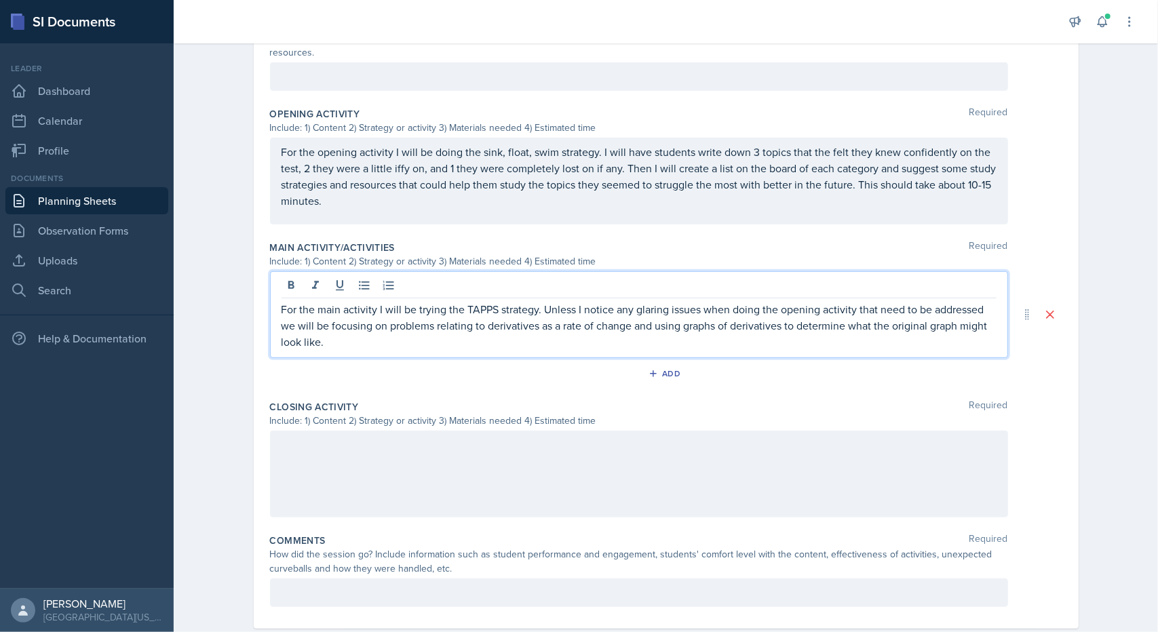
scroll to position [430, 0]
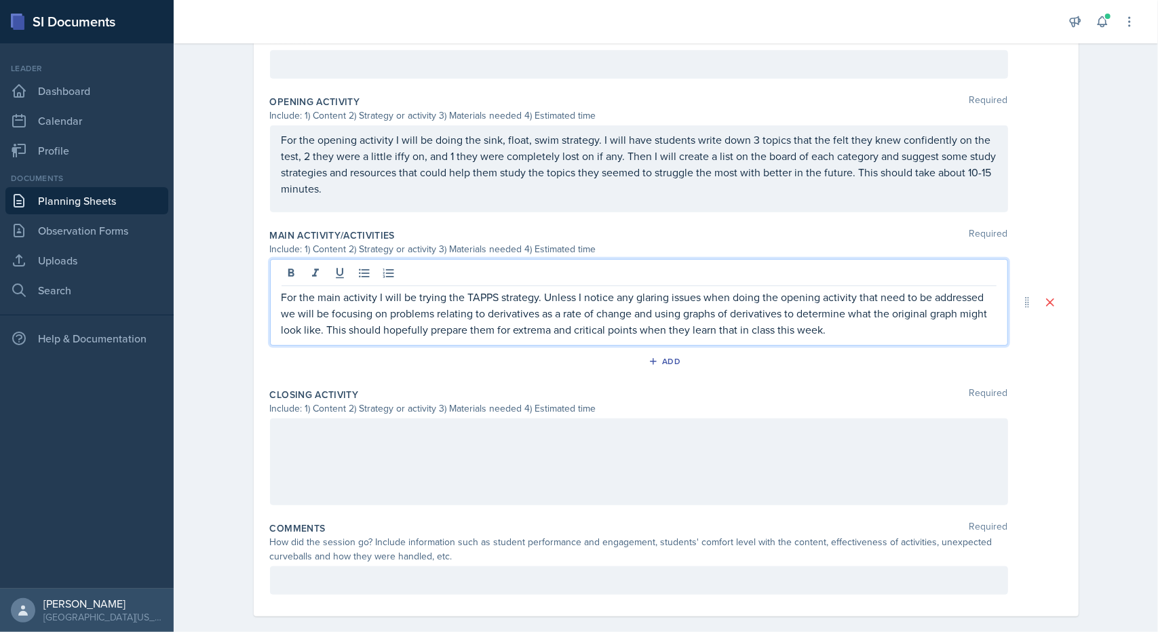
click at [564, 419] on div at bounding box center [639, 462] width 738 height 87
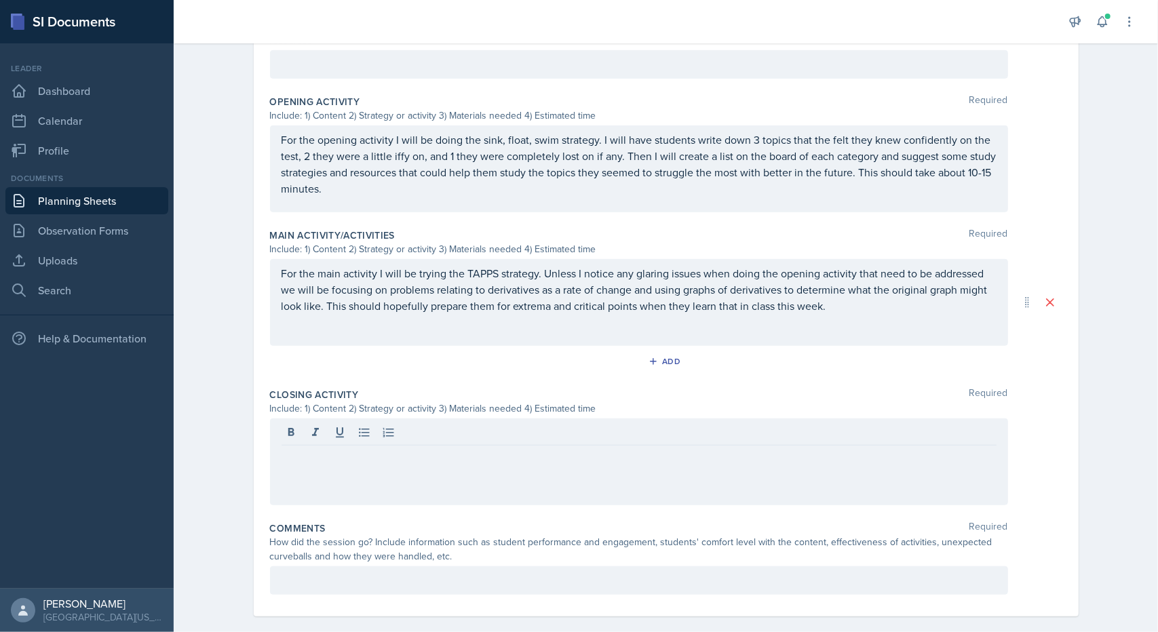
click at [831, 314] on div "For the main activity I will be trying the TAPPS strategy. Unless I notice any …" at bounding box center [639, 302] width 738 height 87
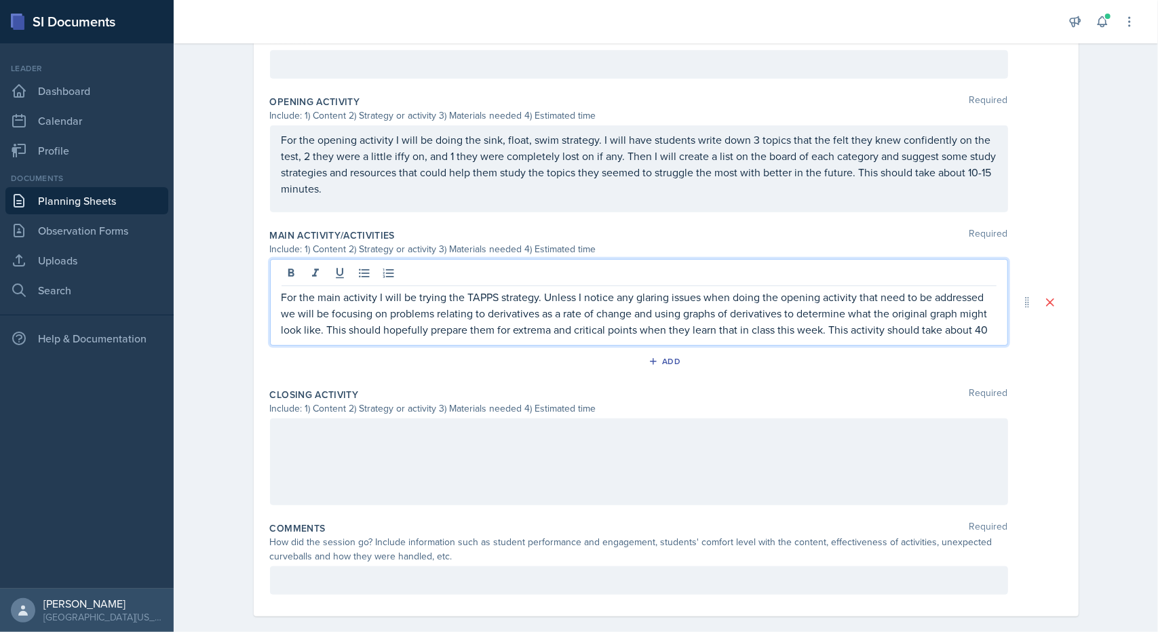
scroll to position [444, 0]
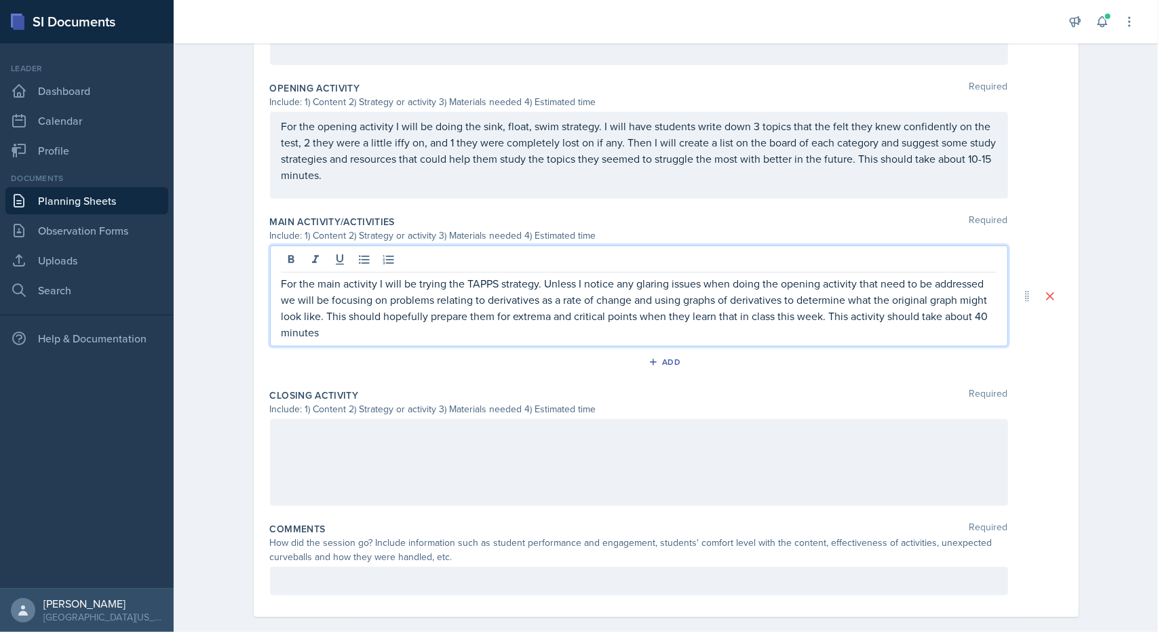
click at [685, 439] on div at bounding box center [639, 462] width 738 height 87
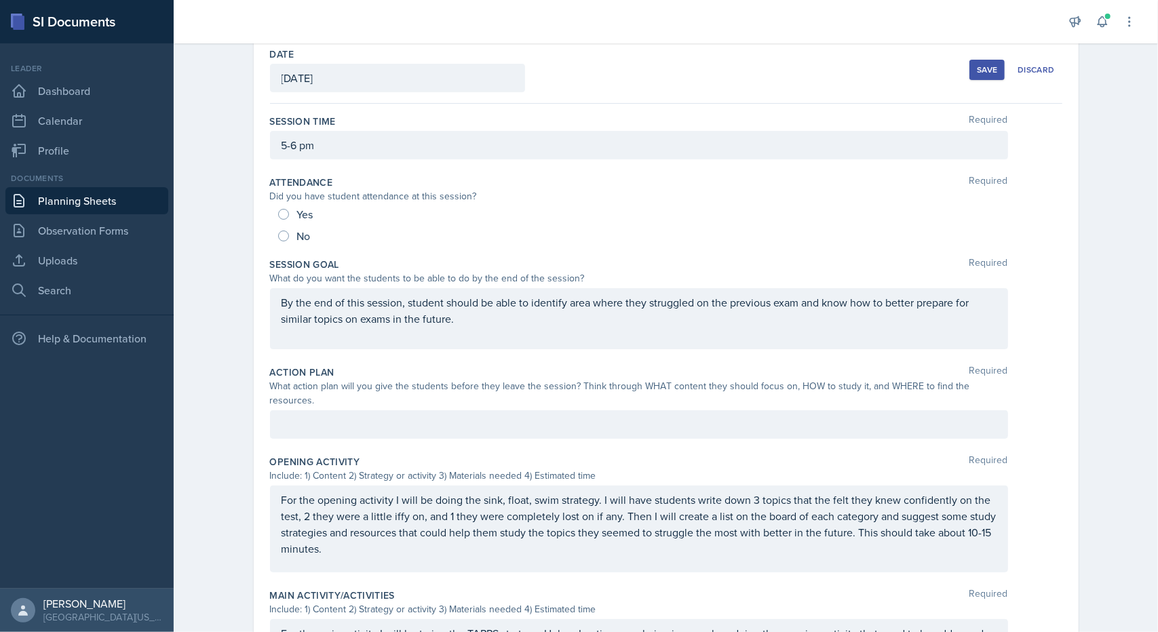
scroll to position [94, 0]
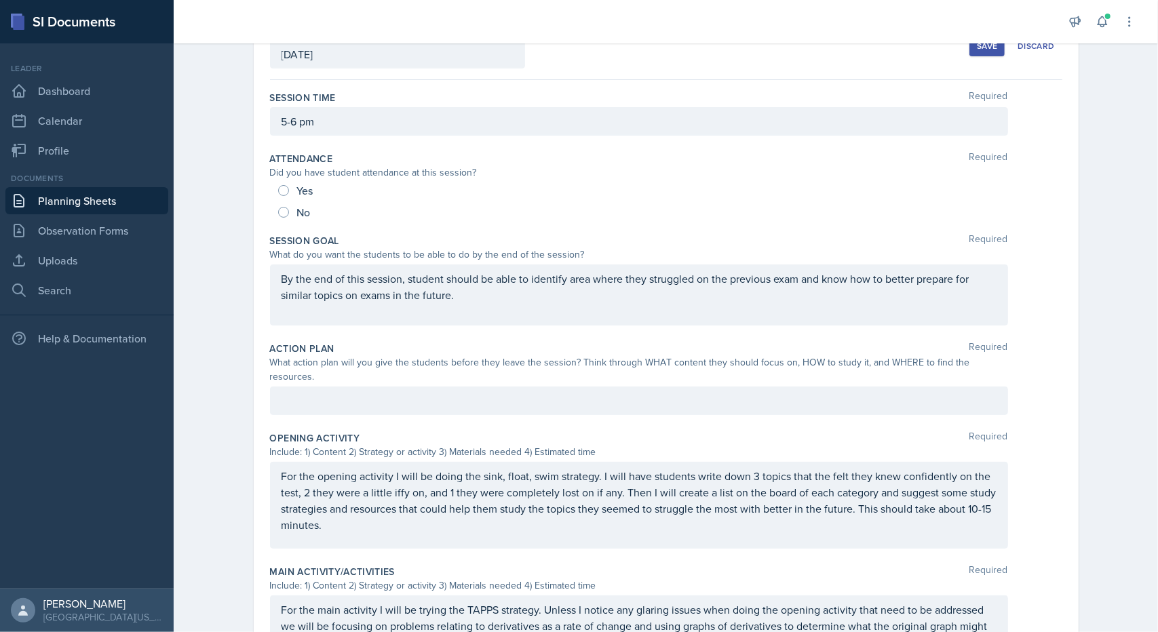
click at [468, 400] on p at bounding box center [639, 401] width 715 height 16
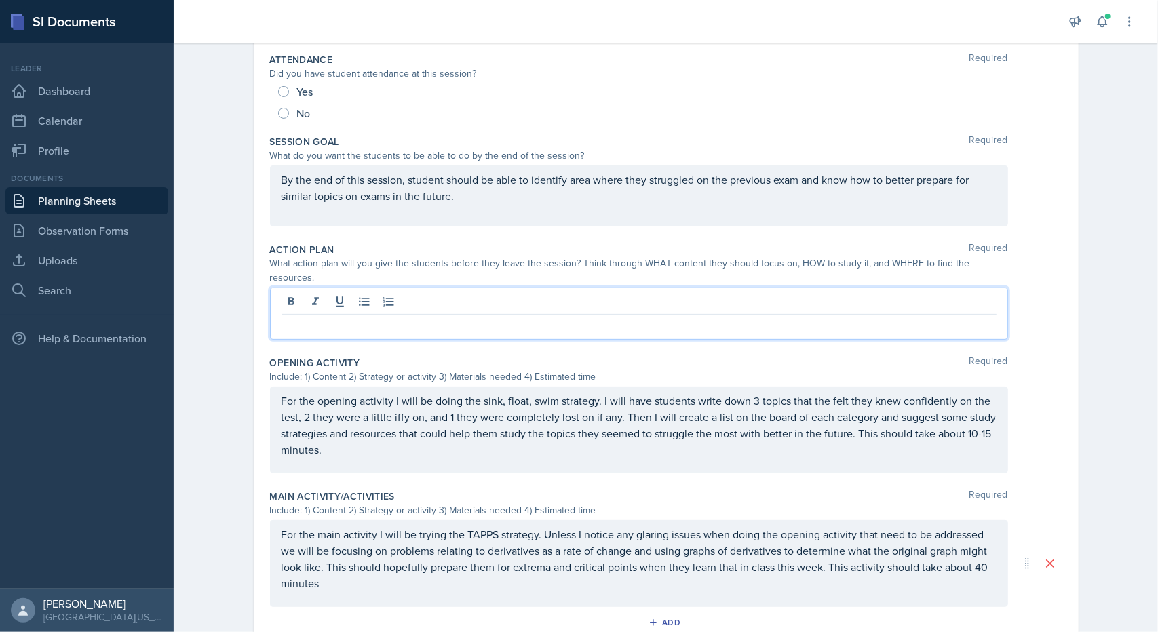
scroll to position [216, 0]
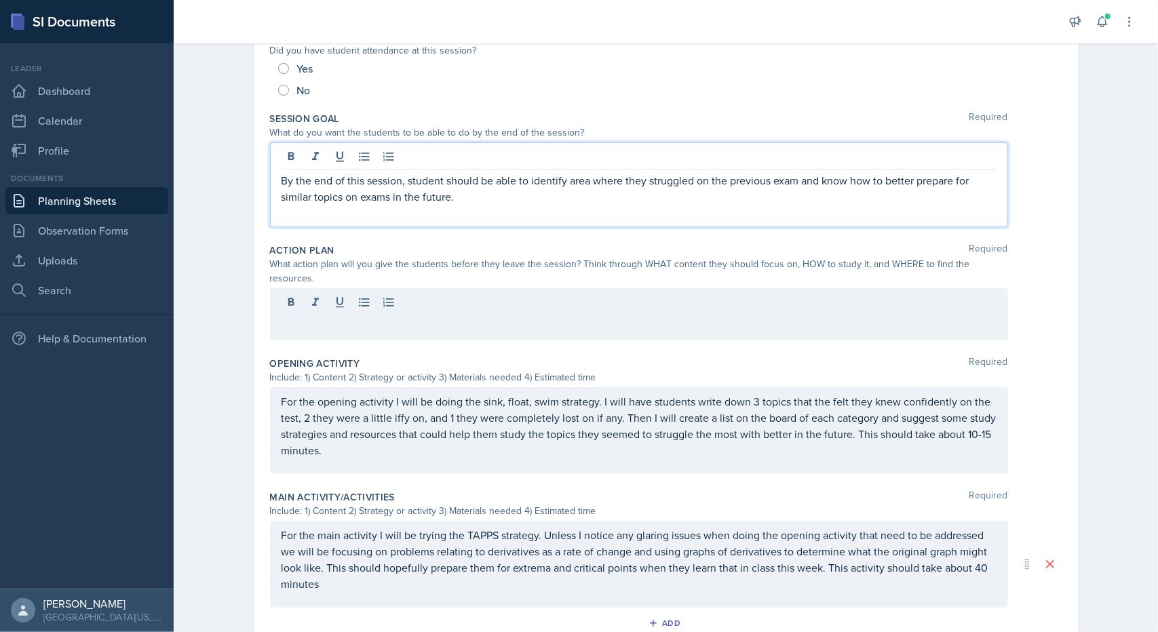
click at [444, 195] on p "By the end of this session, student should be able to identify area where they …" at bounding box center [639, 188] width 715 height 33
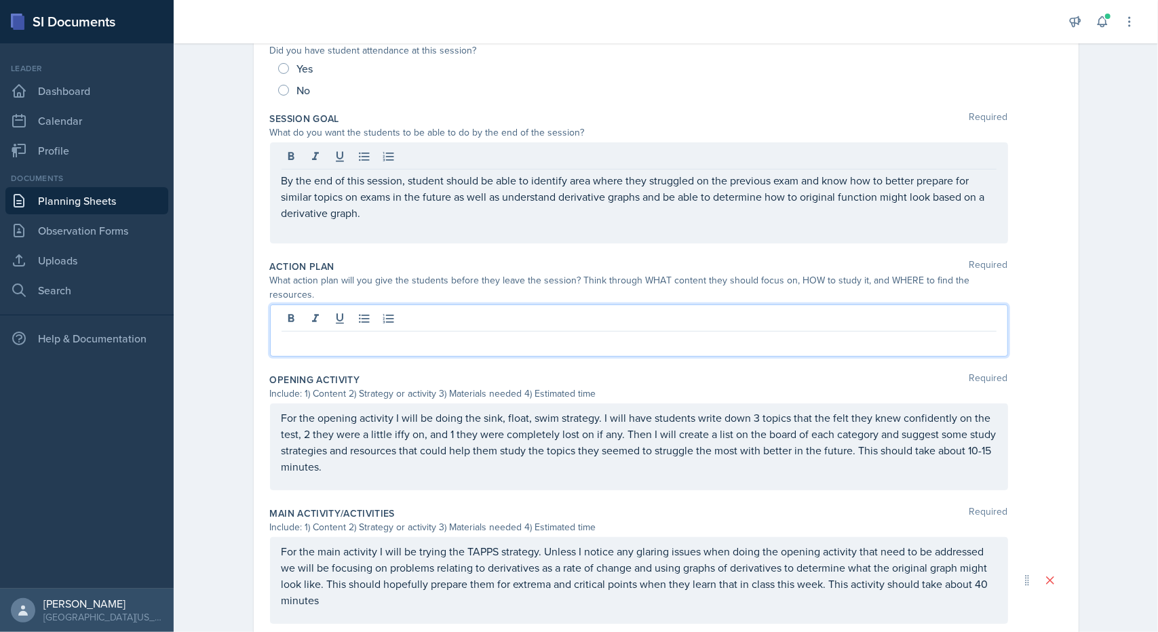
click at [431, 305] on div at bounding box center [639, 331] width 738 height 52
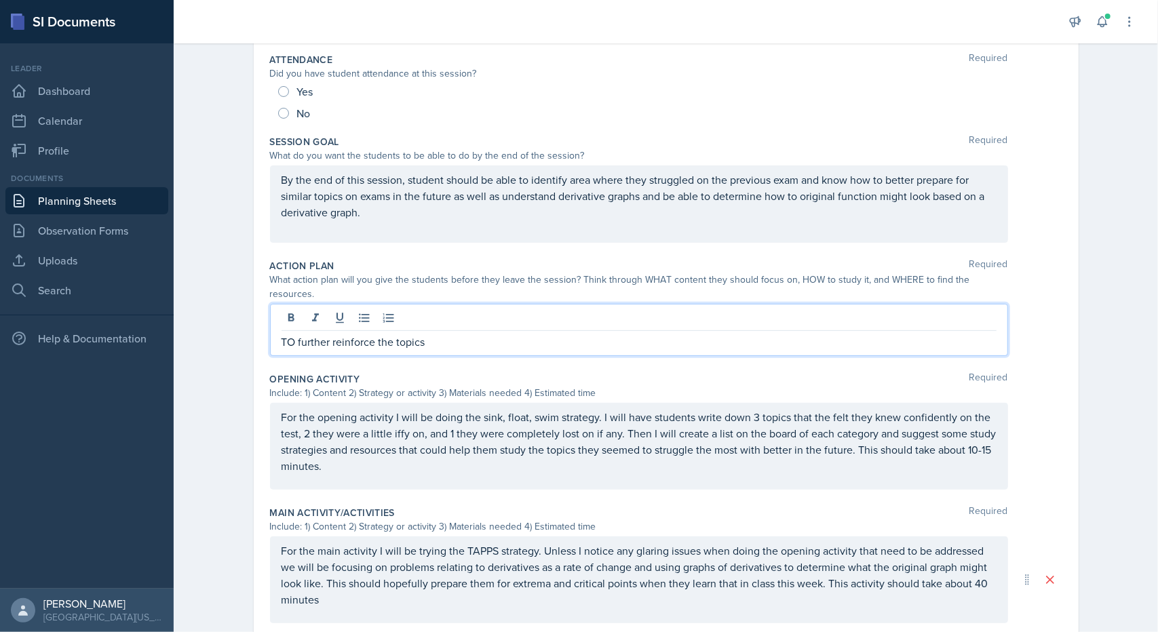
click at [434, 334] on p "TO further reinforce the topics" at bounding box center [639, 342] width 715 height 16
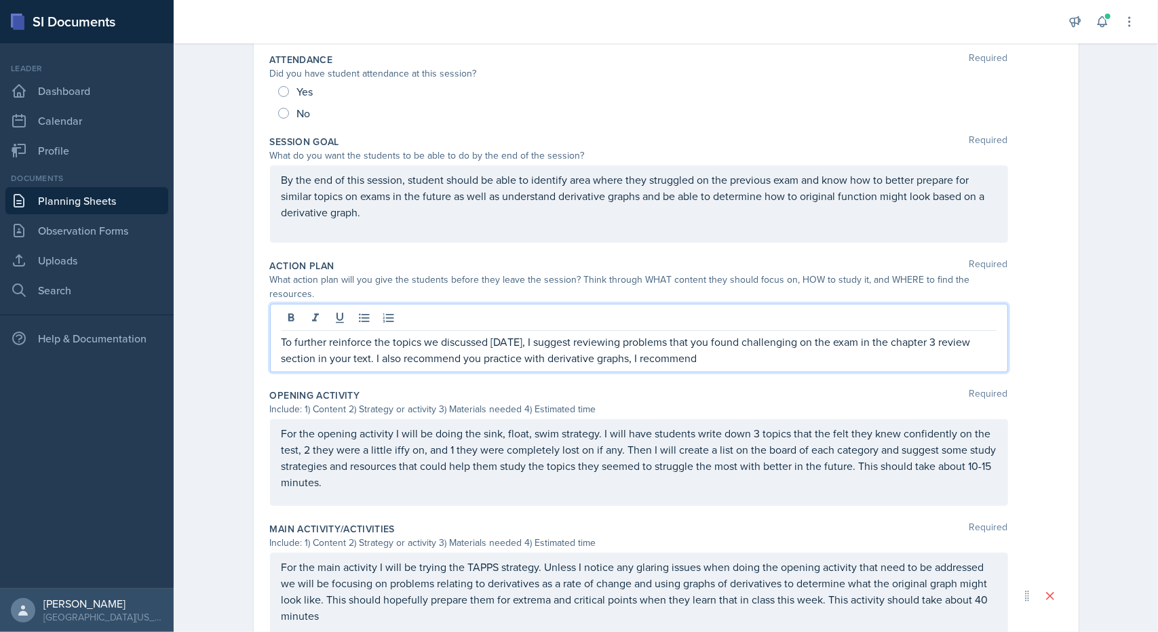
click at [442, 337] on p "To further reinforce the topics we discussed [DATE], I suggest reviewing proble…" at bounding box center [639, 350] width 715 height 33
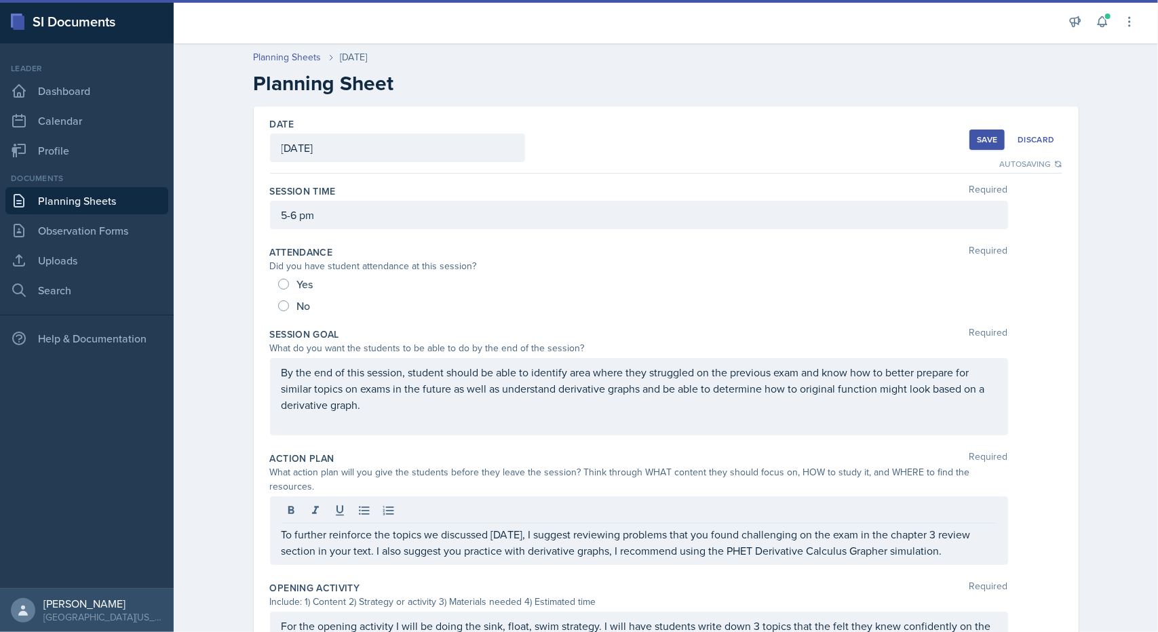
click at [980, 146] on button "Save" at bounding box center [987, 140] width 35 height 20
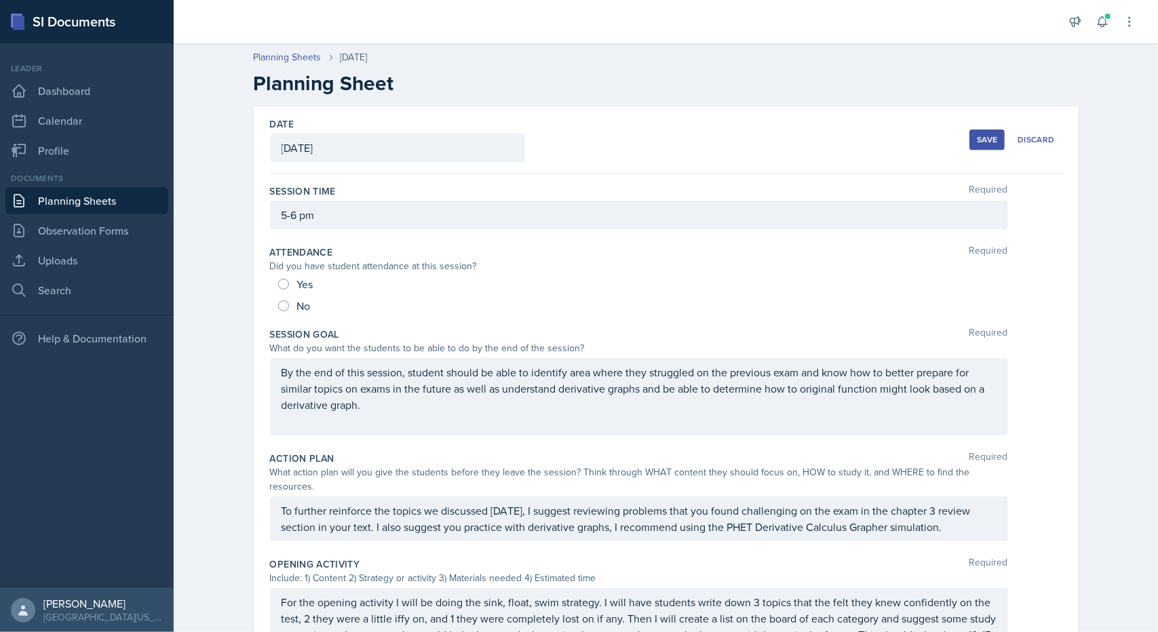
click at [59, 206] on link "Planning Sheets" at bounding box center [86, 200] width 163 height 27
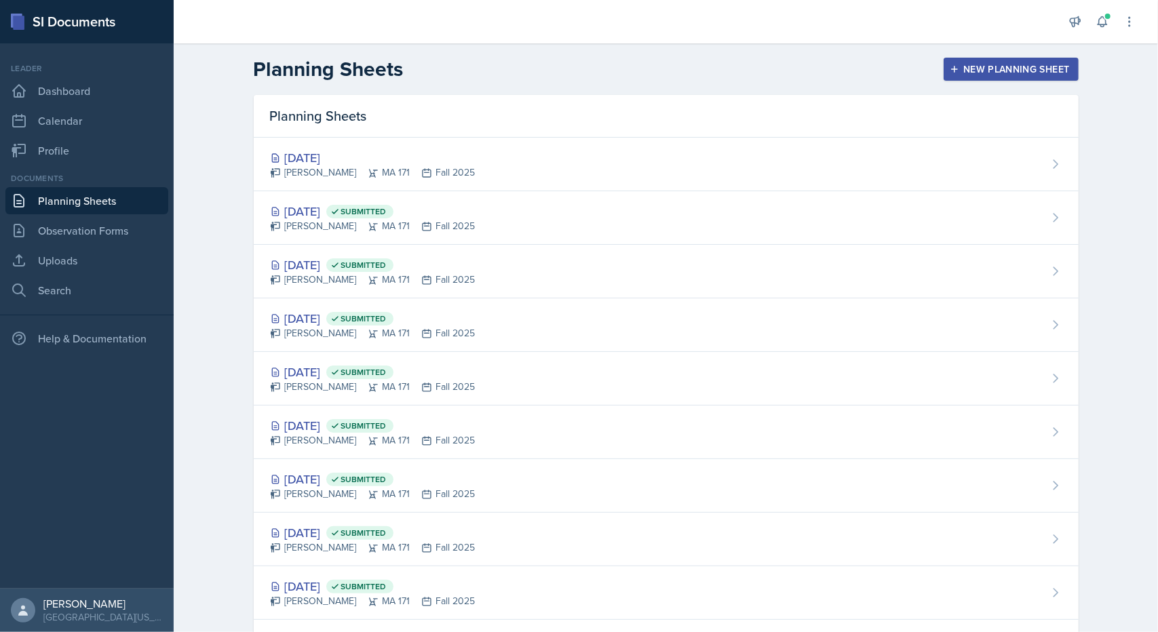
click at [967, 73] on div "New Planning Sheet" at bounding box center [1011, 69] width 117 height 11
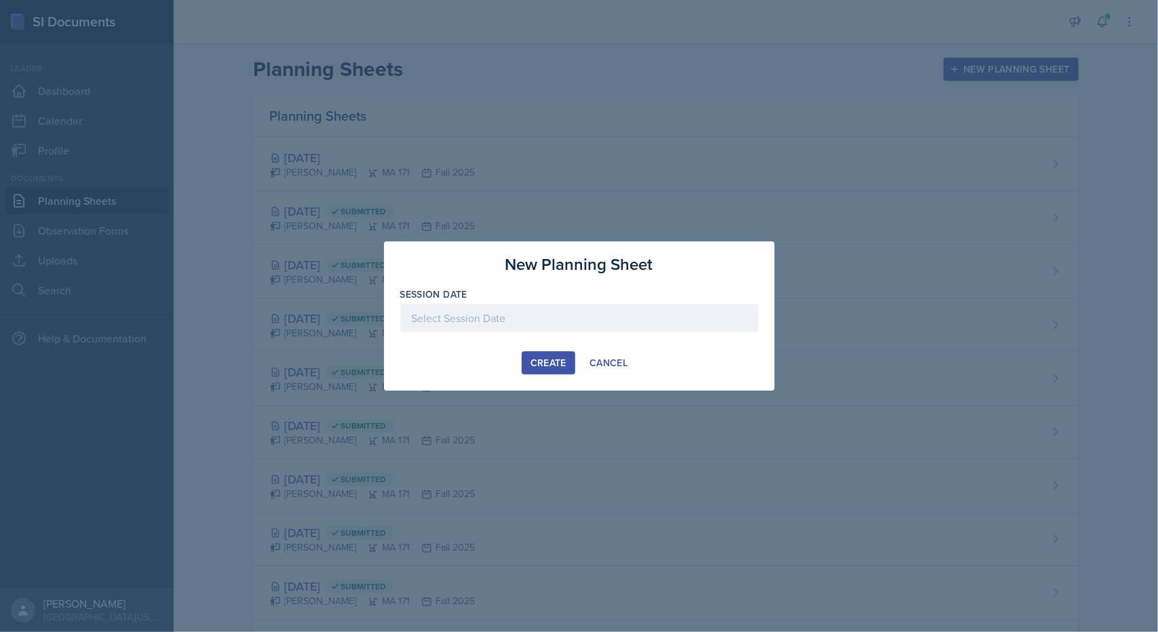
click at [549, 315] on div at bounding box center [579, 318] width 358 height 28
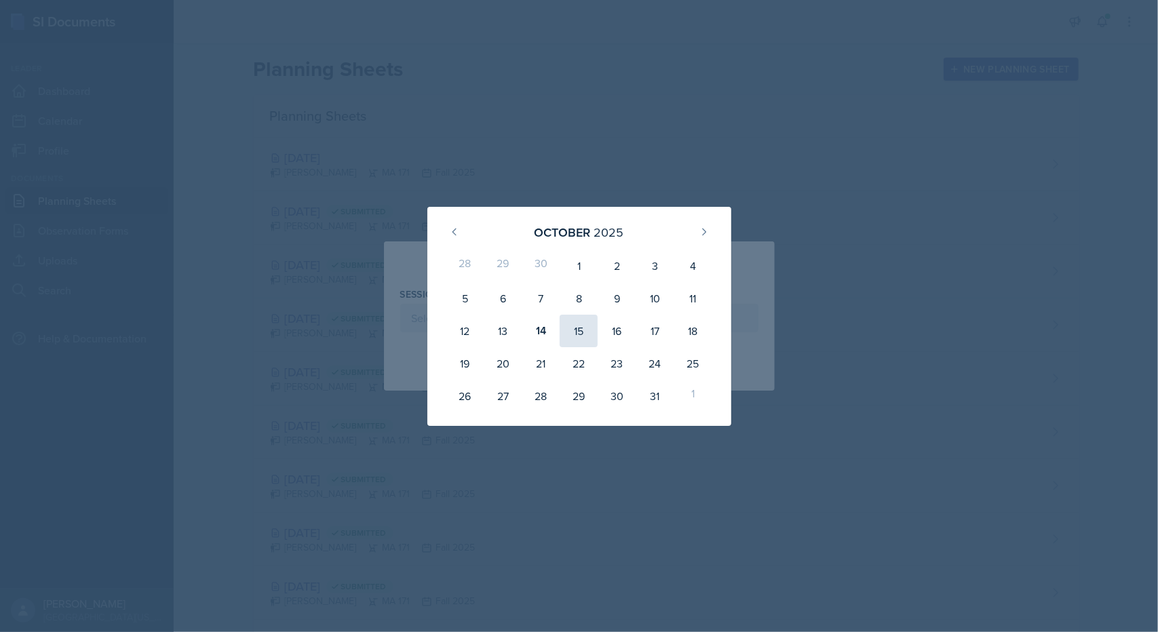
click at [574, 328] on div "15" at bounding box center [579, 331] width 38 height 33
type input "[DATE]"
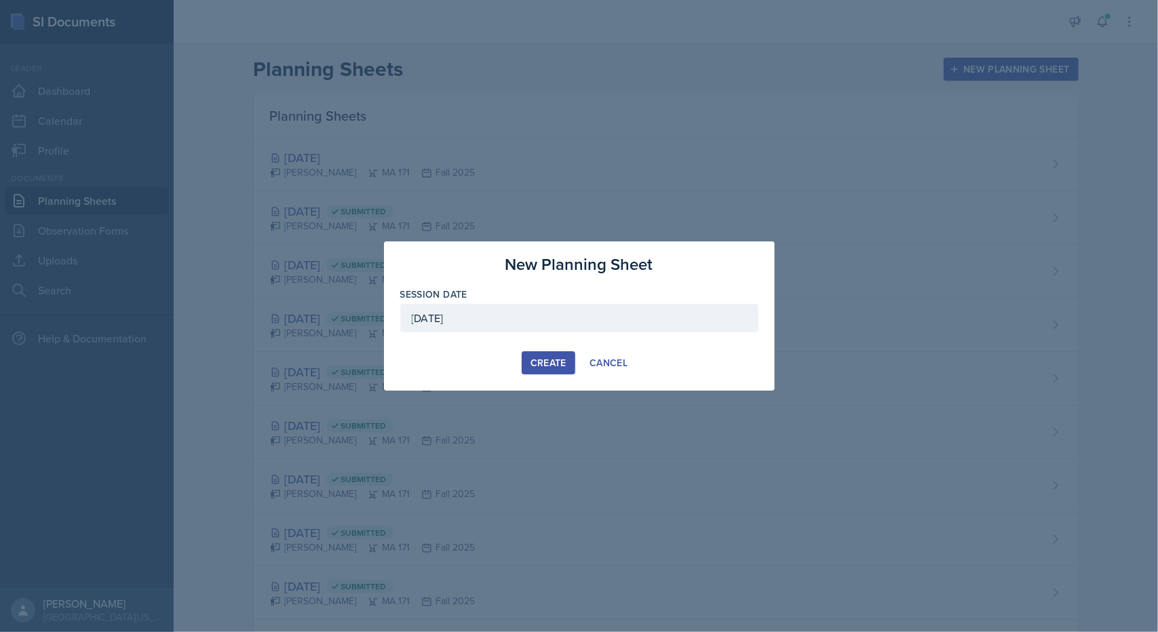
click at [558, 347] on div "New Planning Sheet Session Date [DATE] [DATE] 28 29 30 1 2 3 4 5 6 7 8 9 10 11 …" at bounding box center [579, 316] width 391 height 149
click at [552, 362] on div "Create" at bounding box center [549, 363] width 36 height 11
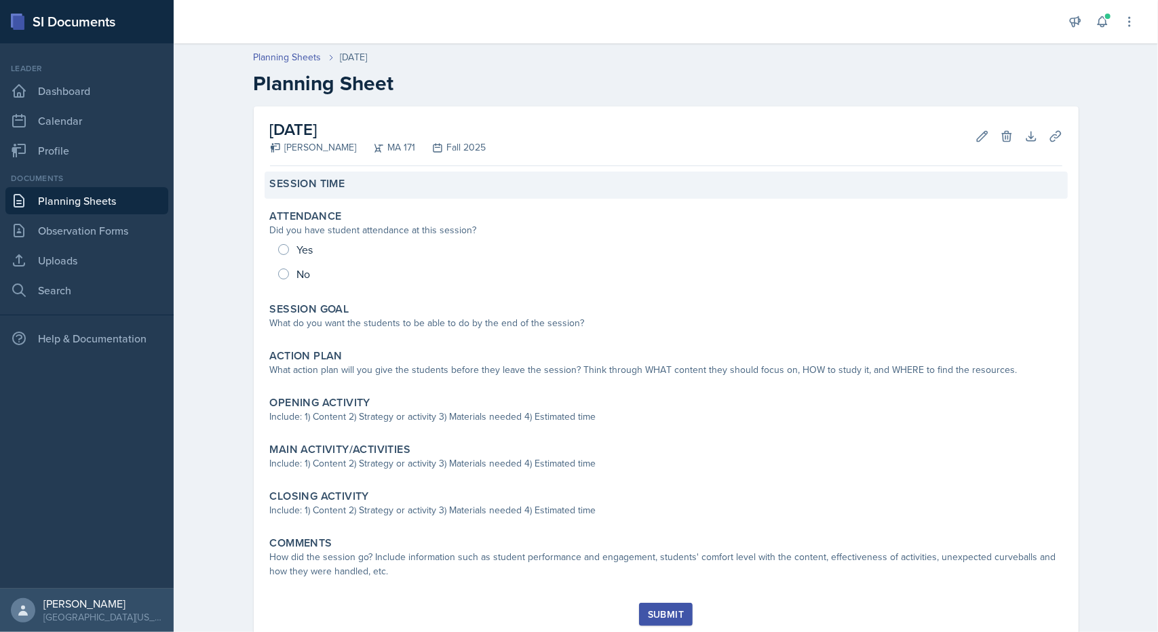
click at [354, 178] on div "Session Time" at bounding box center [666, 184] width 793 height 14
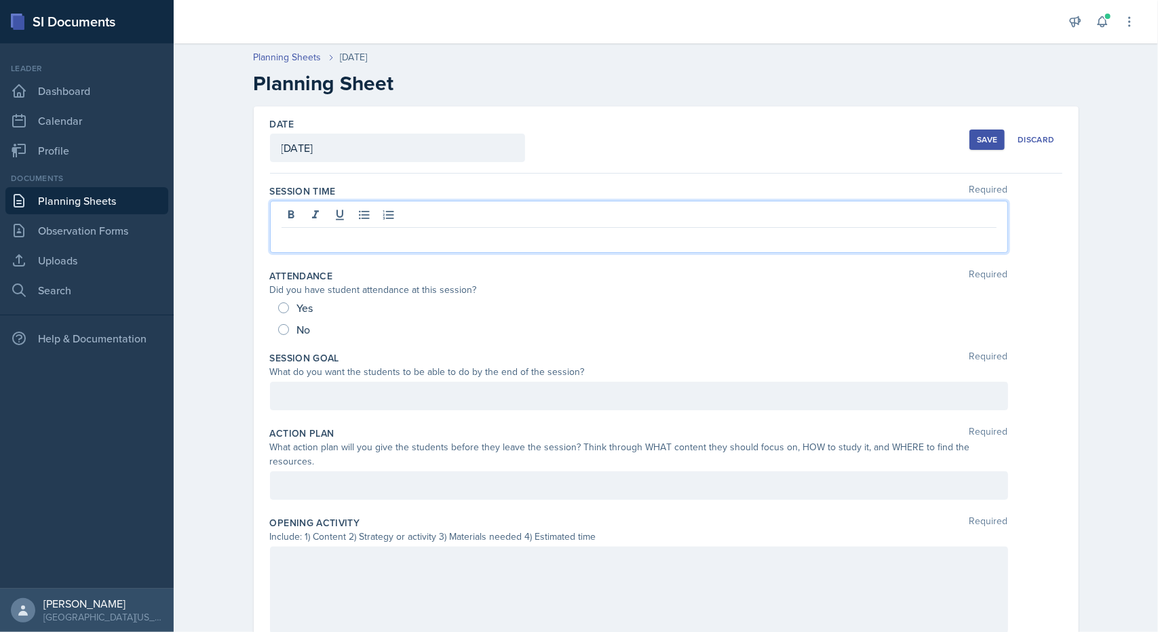
click at [345, 207] on div at bounding box center [639, 227] width 738 height 52
click at [324, 404] on div at bounding box center [639, 396] width 738 height 28
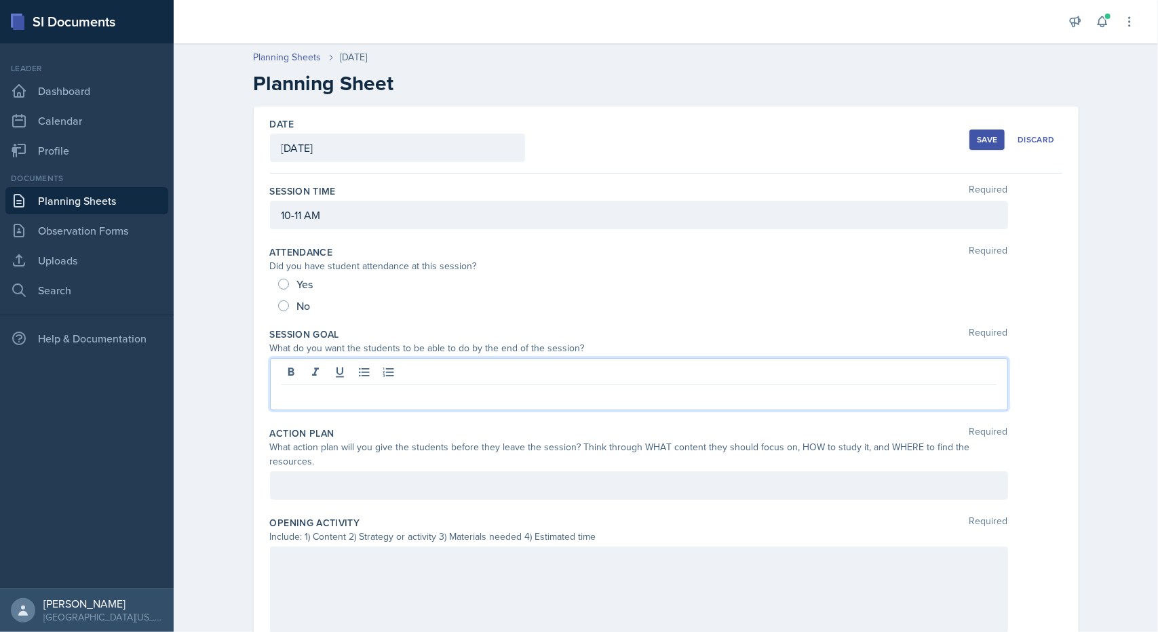
click at [133, 196] on link "Planning Sheets" at bounding box center [86, 200] width 163 height 27
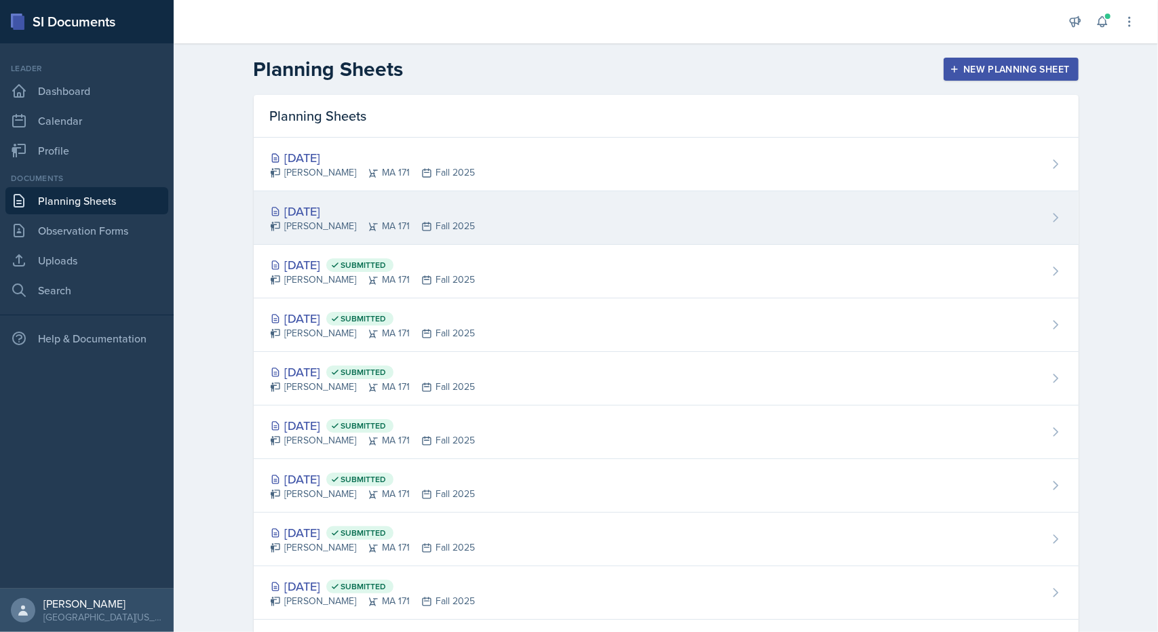
click at [314, 206] on div "[DATE]" at bounding box center [373, 211] width 206 height 18
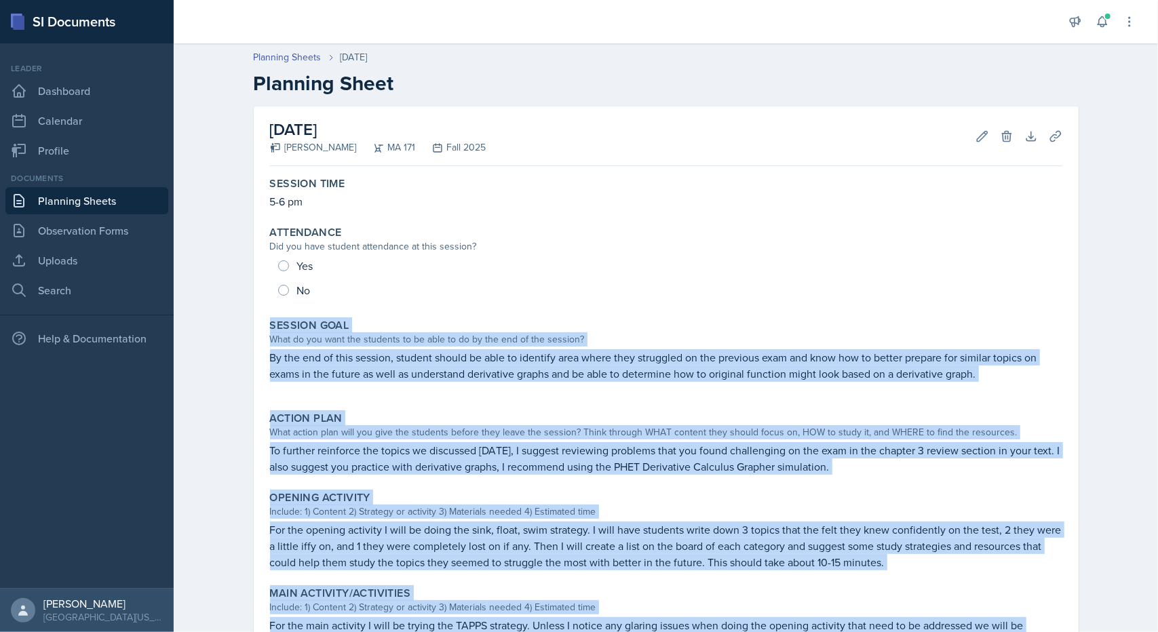
scroll to position [284, 0]
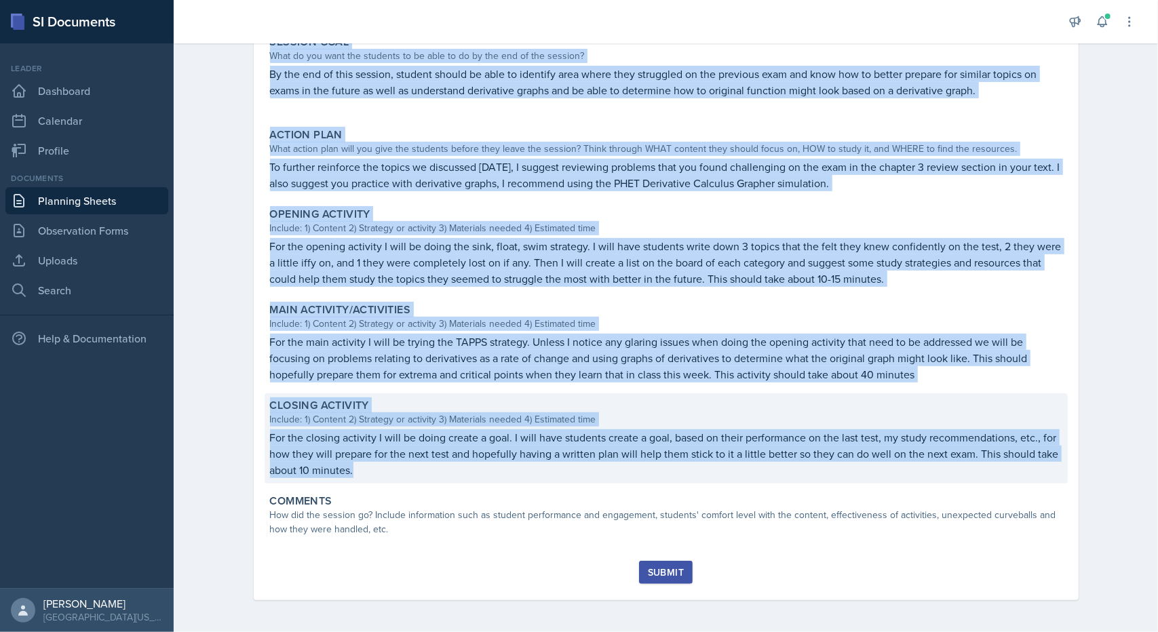
drag, startPoint x: 253, startPoint y: 328, endPoint x: 378, endPoint y: 474, distance: 192.5
click at [378, 474] on div "[DATE] [PERSON_NAME] MA 171 Fall 2025 Edit Delete Download Uploads Autosaving S…" at bounding box center [666, 212] width 825 height 778
copy div "Session Goal What do you want the students to be able to do by the end of the s…"
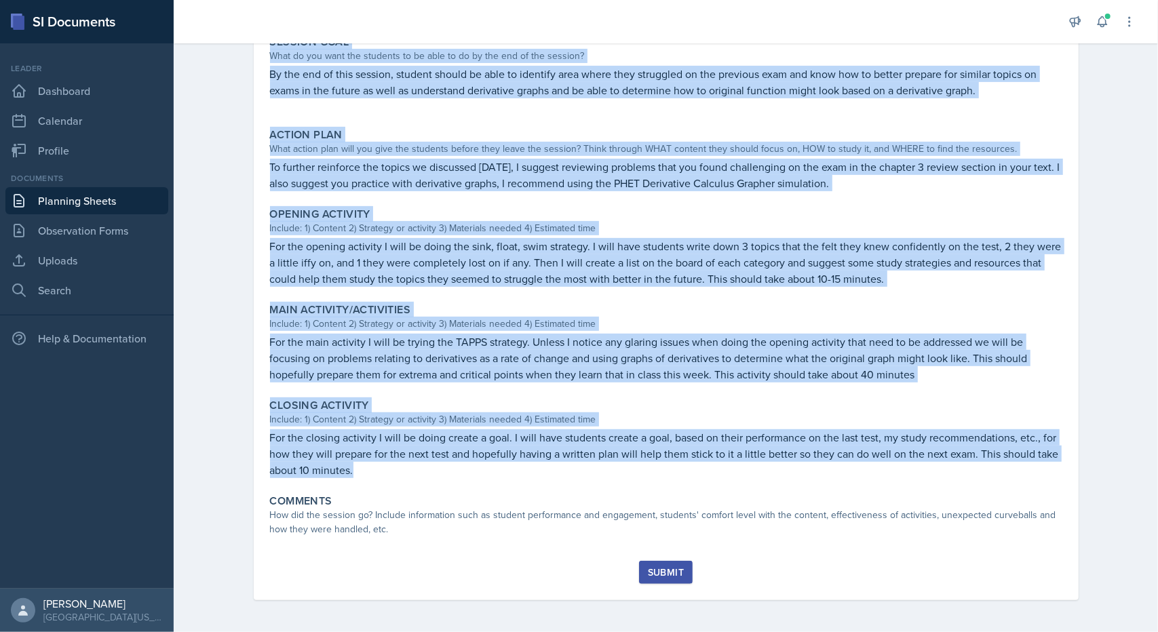
click at [224, 394] on div "Planning Sheets [DATE] Planning Sheet [DATE] [PERSON_NAME] MA 171 Fall 2025 Edi…" at bounding box center [666, 193] width 985 height 880
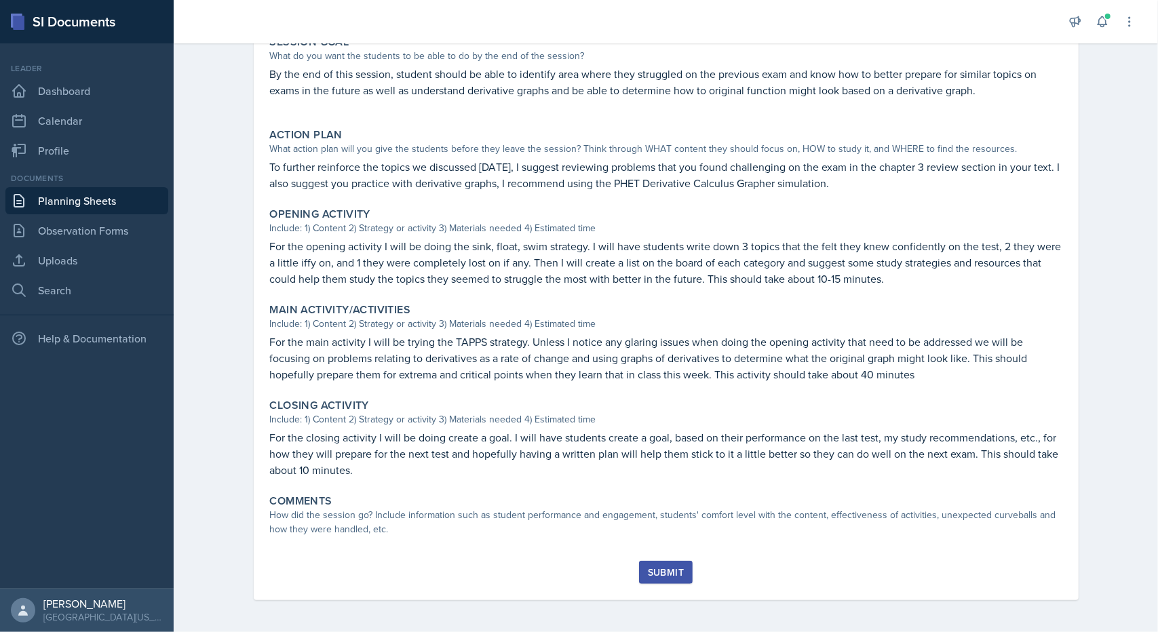
scroll to position [0, 0]
